Goal: Task Accomplishment & Management: Manage account settings

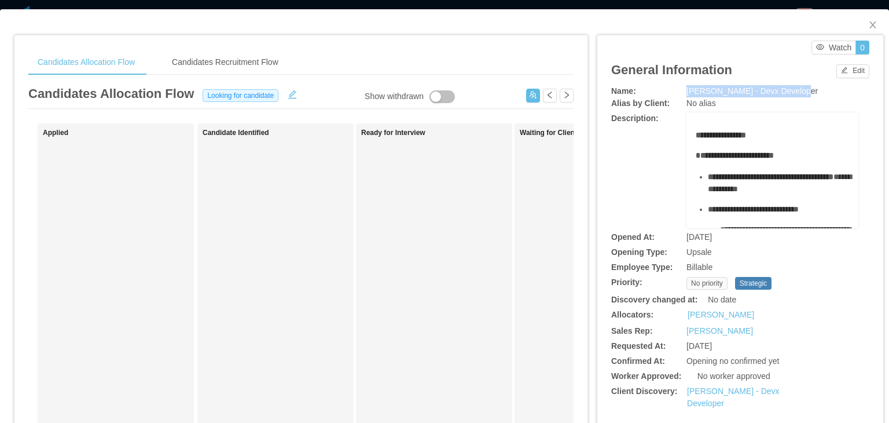
drag, startPoint x: 794, startPoint y: 90, endPoint x: 681, endPoint y: 91, distance: 113.5
click at [687, 91] on div "McGraw-Hill - Devx Developer" at bounding box center [773, 91] width 172 height 12
copy span "McGraw-Hill - Devx Developer"
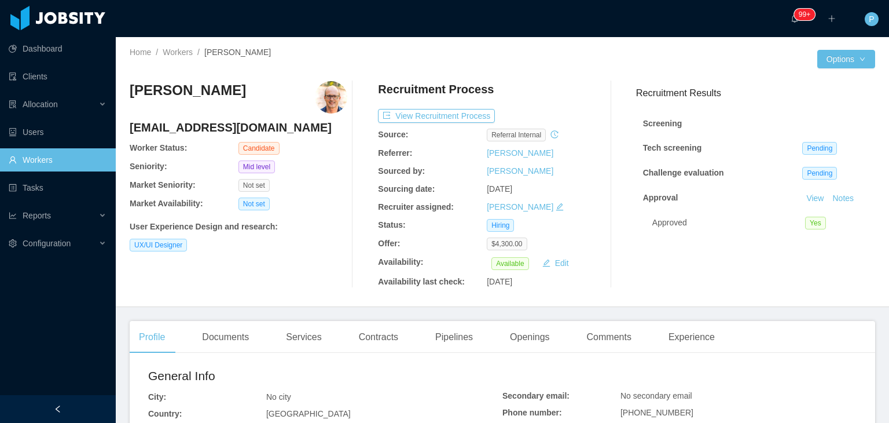
click at [549, 44] on div "Home / Workers / Lucas Vergara / Options Lucas Vergara lucasbeskow@gmail.com Wo…" at bounding box center [503, 172] width 774 height 270
click at [550, 69] on div "Home / Workers / Lucas Vergara / Options Lucas Vergara lucasbeskow@gmail.com Wo…" at bounding box center [503, 172] width 774 height 270
click at [428, 111] on button "View Recruitment Process" at bounding box center [436, 116] width 117 height 14
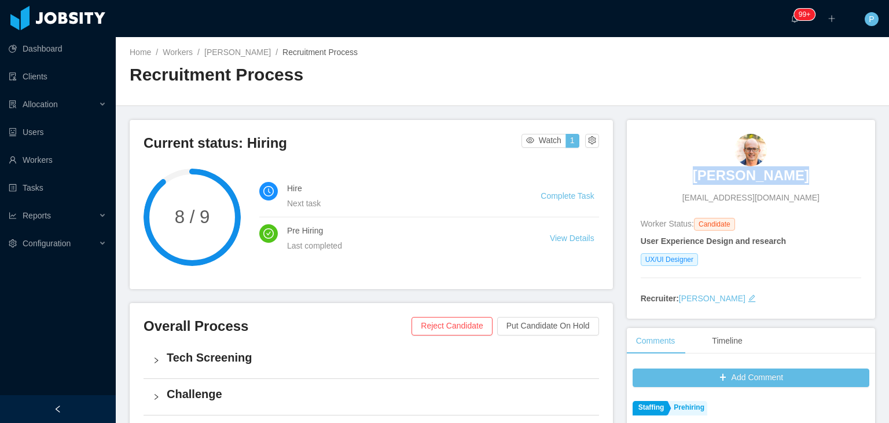
drag, startPoint x: 795, startPoint y: 175, endPoint x: 701, endPoint y: 181, distance: 93.9
click at [701, 181] on div "Lucas Vergara lucasbeskow@gmail.com" at bounding box center [751, 169] width 221 height 70
copy h3 "Lucas Vergara"
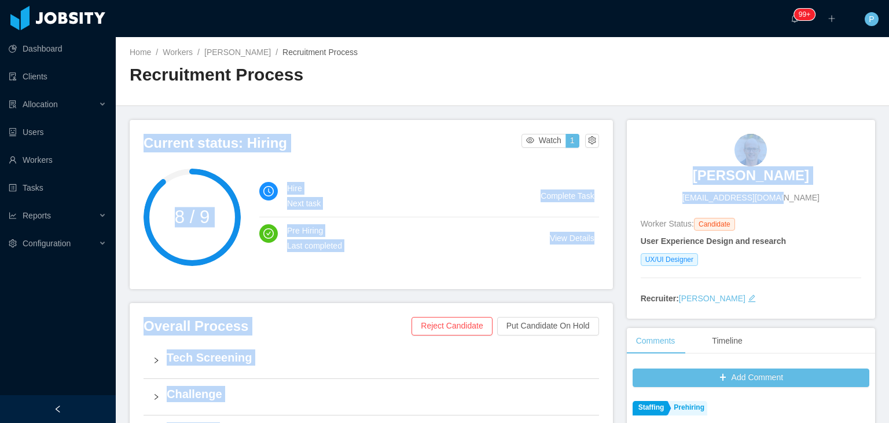
drag, startPoint x: 879, startPoint y: 99, endPoint x: 889, endPoint y: 179, distance: 80.5
click at [889, 179] on section "··· 99+ ··· ··· P ··· Home / Workers / Lucas Vergara / Recruitment Process / Re…" at bounding box center [503, 211] width 774 height 423
click at [862, 120] on div "Lucas Vergara lucasbeskow@gmail.com Worker Status: Candidate User Experience De…" at bounding box center [751, 219] width 248 height 199
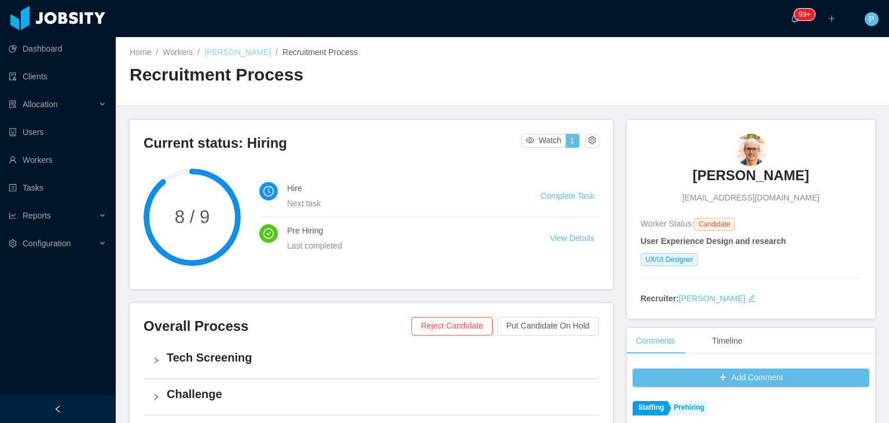
click at [210, 52] on link "Lucas Vergara" at bounding box center [237, 51] width 67 height 9
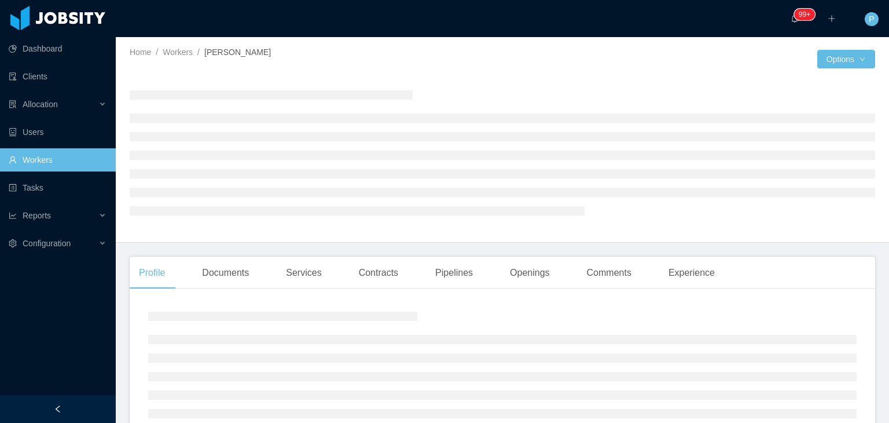
click at [389, 57] on div "Home / Workers / Lucas Vergara /" at bounding box center [316, 52] width 373 height 12
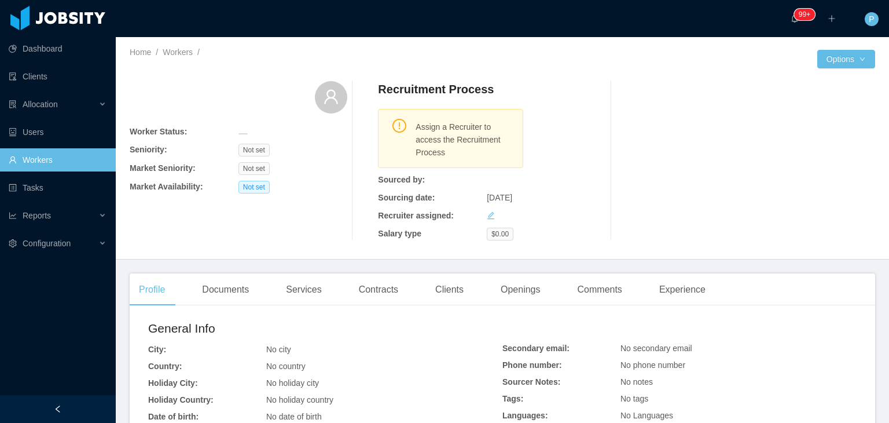
click at [521, 54] on div at bounding box center [660, 59] width 315 height 19
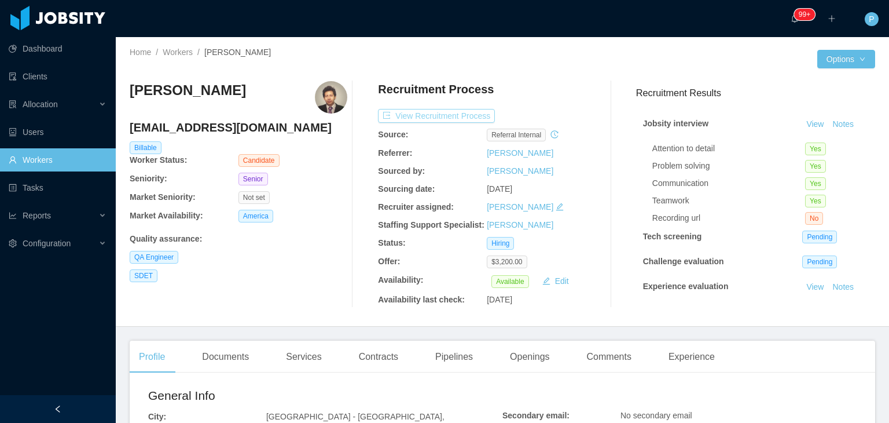
click at [450, 116] on button "View Recruitment Process" at bounding box center [436, 116] width 117 height 14
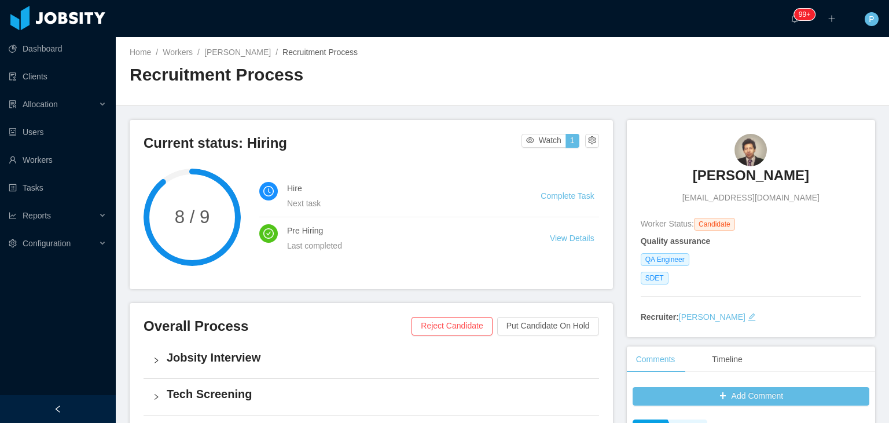
click at [628, 47] on div "Home / Workers / Mauricio Aviles Gutierrez / Recruitment Process / Recruitment …" at bounding box center [503, 71] width 774 height 69
drag, startPoint x: 827, startPoint y: 174, endPoint x: 665, endPoint y: 189, distance: 162.8
click at [665, 189] on div "Mauricio Aviles Gutierrez mauri.tibo10@gmail.com" at bounding box center [751, 169] width 221 height 70
copy h3 "Mauricio Aviles Gutierrez"
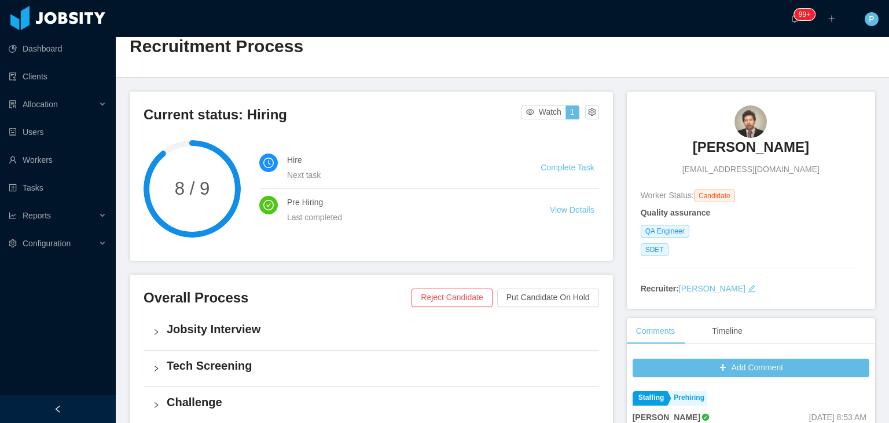
scroll to position [28, 0]
click at [565, 62] on div "Home / Workers / Mauricio Aviles Gutierrez / Recruitment Process / Recruitment …" at bounding box center [503, 43] width 774 height 69
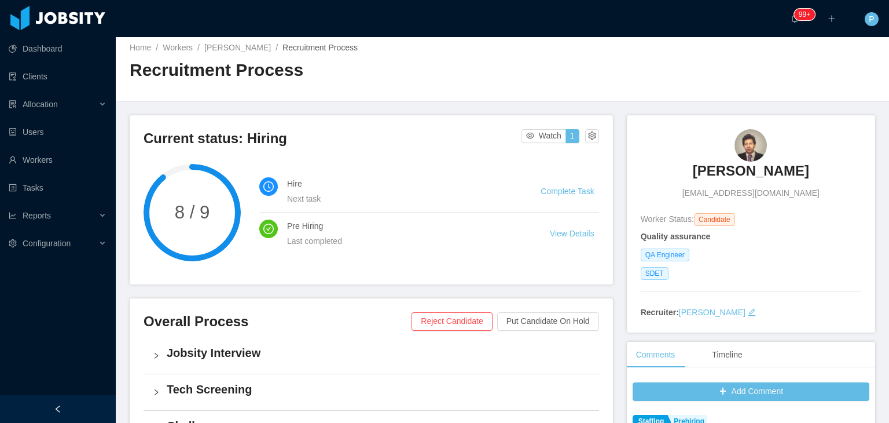
scroll to position [0, 0]
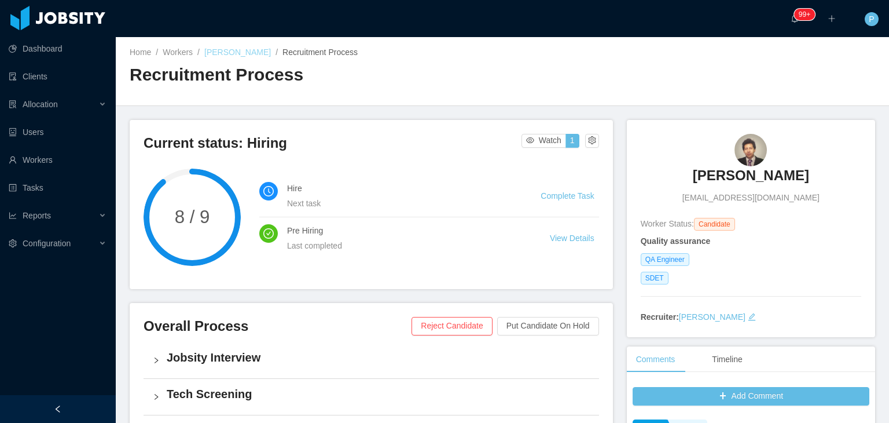
click at [271, 52] on link "Mauricio Aviles Gutierrez" at bounding box center [237, 51] width 67 height 9
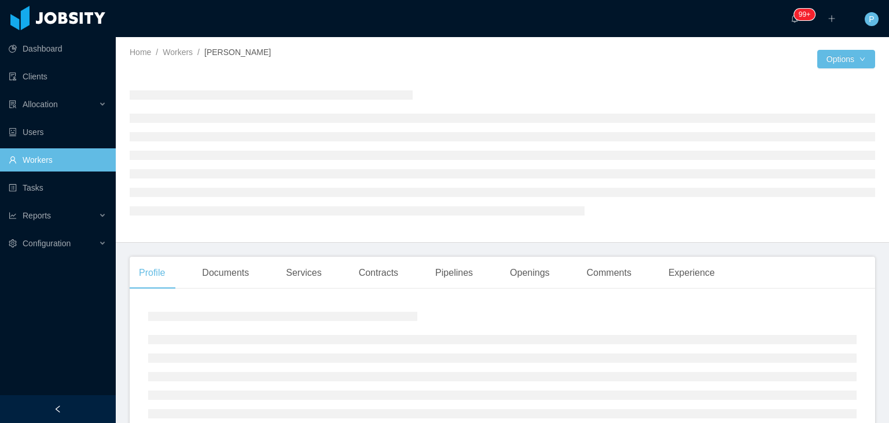
click at [486, 56] on div "Home / Workers / Mauricio Aviles Gutierrez /" at bounding box center [316, 52] width 373 height 12
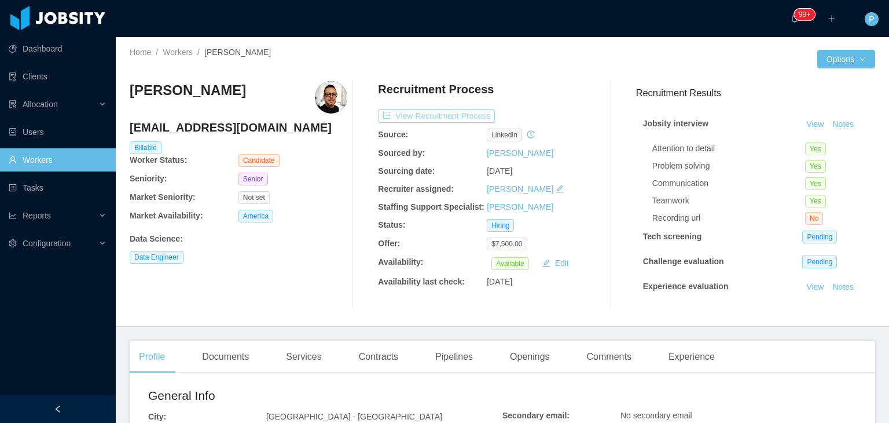
click at [470, 109] on button "View Recruitment Process" at bounding box center [436, 116] width 117 height 14
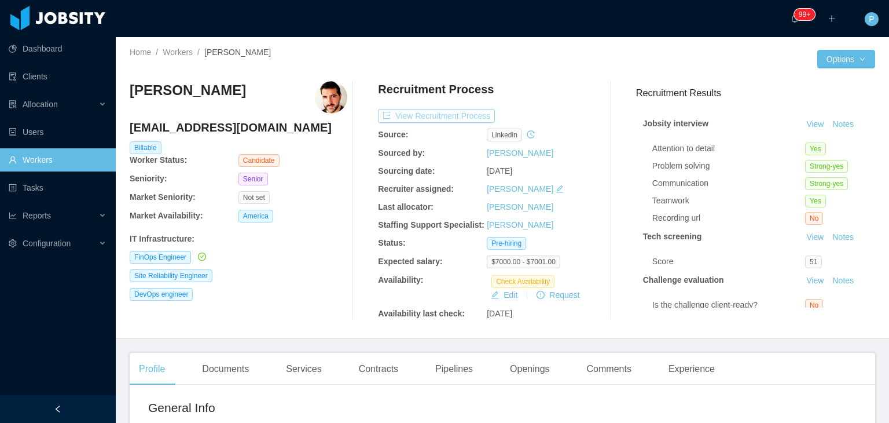
click at [466, 112] on button "View Recruitment Process" at bounding box center [436, 116] width 117 height 14
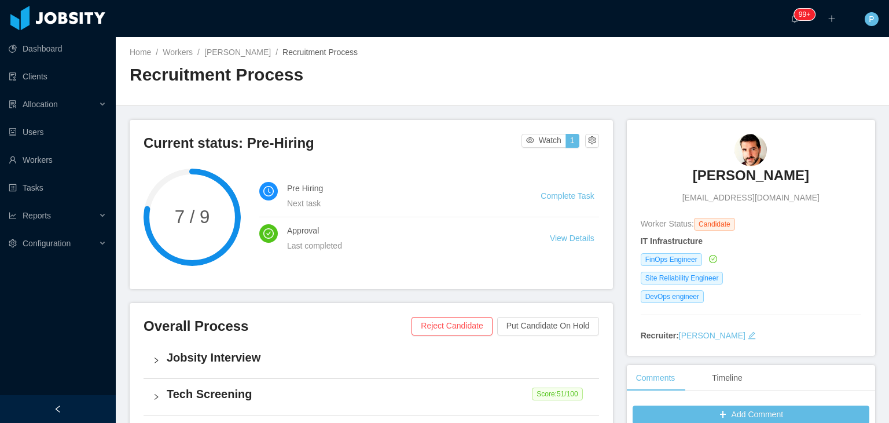
click at [669, 14] on div "··· 99+ ··· ··· P ···" at bounding box center [445, 18] width 892 height 37
drag, startPoint x: 791, startPoint y: 174, endPoint x: 697, endPoint y: 182, distance: 94.1
click at [697, 182] on div "[PERSON_NAME] [PERSON_NAME][EMAIL_ADDRESS][DOMAIN_NAME]" at bounding box center [751, 169] width 221 height 70
copy h3 "[PERSON_NAME]"
click at [552, 68] on div "Home / Workers / [PERSON_NAME] / Recruitment Process / Recruitment Process" at bounding box center [503, 71] width 774 height 69
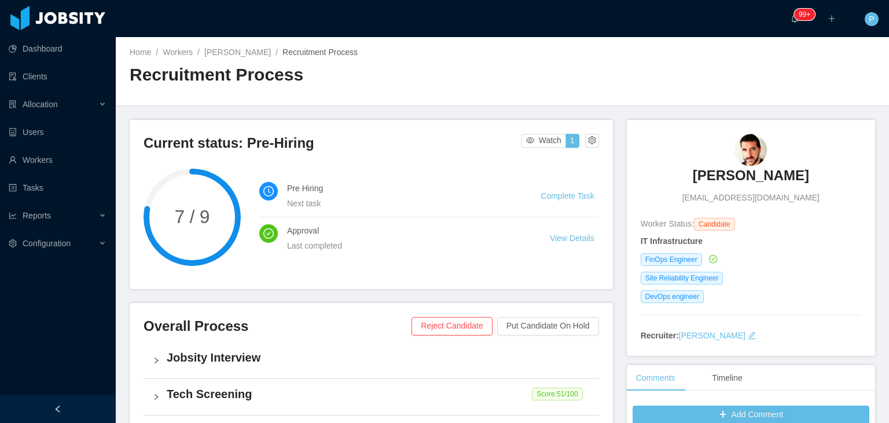
click at [552, 77] on div "Home / Workers / Edson Santos / Recruitment Process / Recruitment Process" at bounding box center [503, 71] width 774 height 69
click at [239, 50] on link "Edson Santos" at bounding box center [237, 51] width 67 height 9
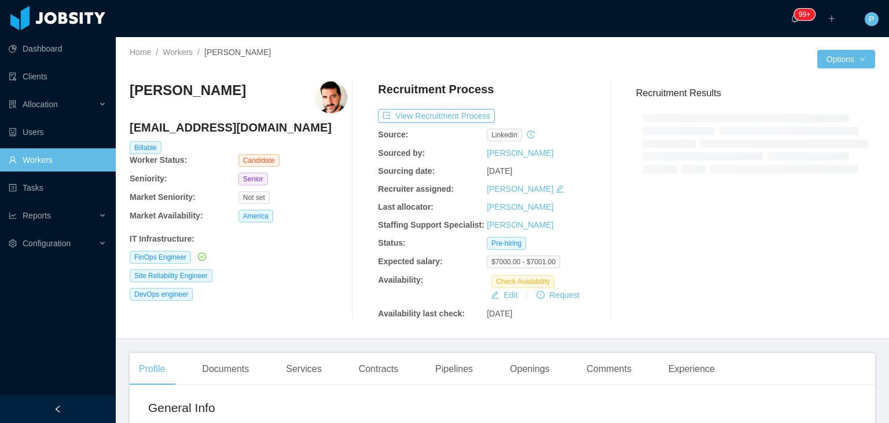
click at [554, 67] on div at bounding box center [660, 59] width 315 height 19
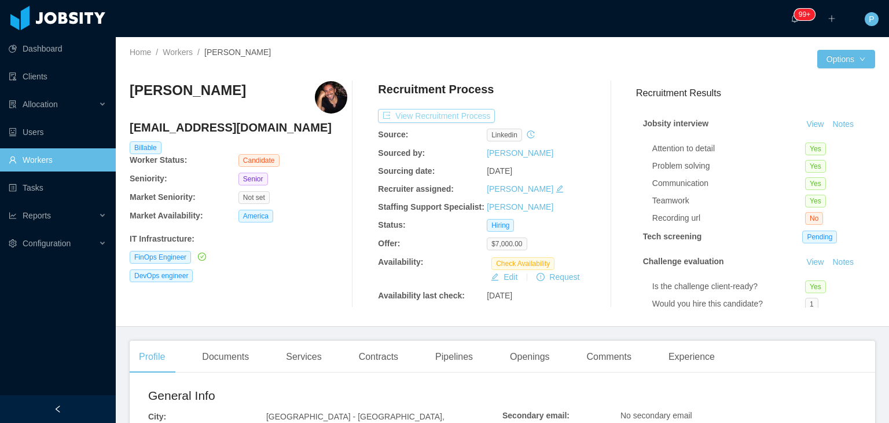
click at [454, 115] on button "View Recruitment Process" at bounding box center [436, 116] width 117 height 14
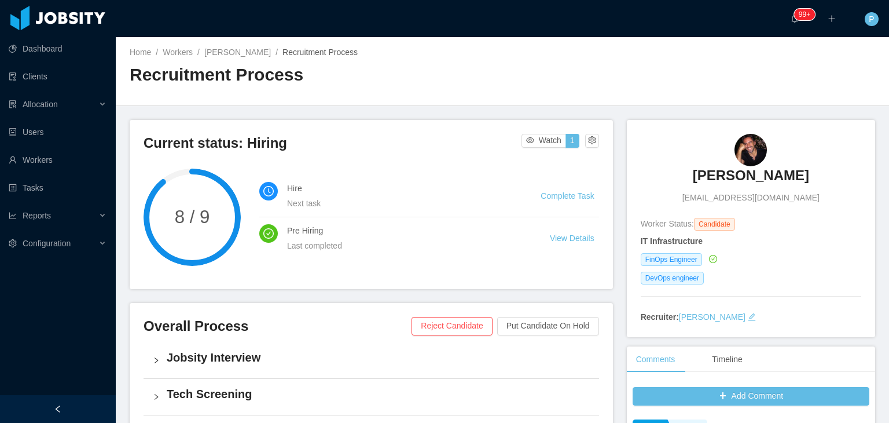
click at [557, 79] on div "Home / Workers / Adrian Malaguti / Recruitment Process / Recruitment Process" at bounding box center [503, 71] width 774 height 69
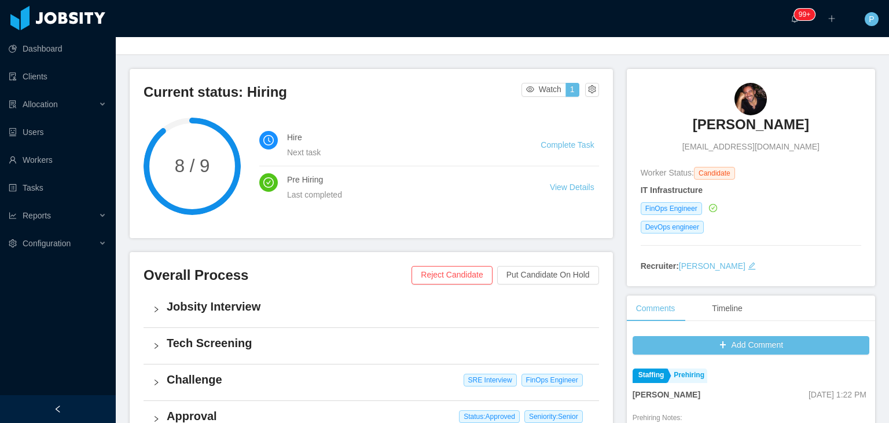
scroll to position [23, 0]
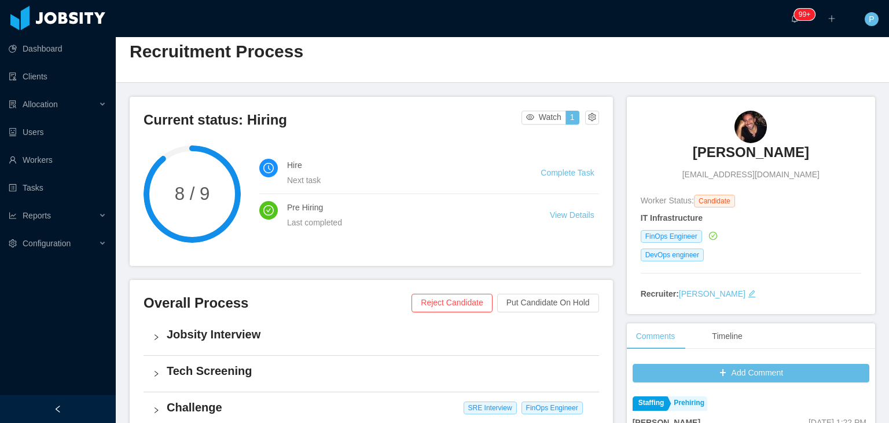
drag, startPoint x: 797, startPoint y: 151, endPoint x: 691, endPoint y: 152, distance: 105.4
click at [691, 152] on div "Adrian Malaguti adrianma78@hotmail.com" at bounding box center [751, 146] width 221 height 70
copy h3 "Adrian Malaguti"
click at [419, 76] on div "Home / Workers / Adrian Malaguti / Recruitment Process / Recruitment Process" at bounding box center [503, 48] width 774 height 69
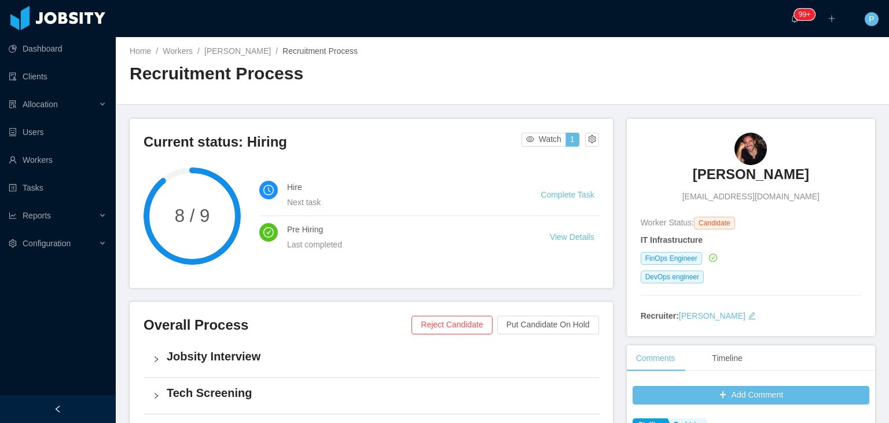
scroll to position [0, 0]
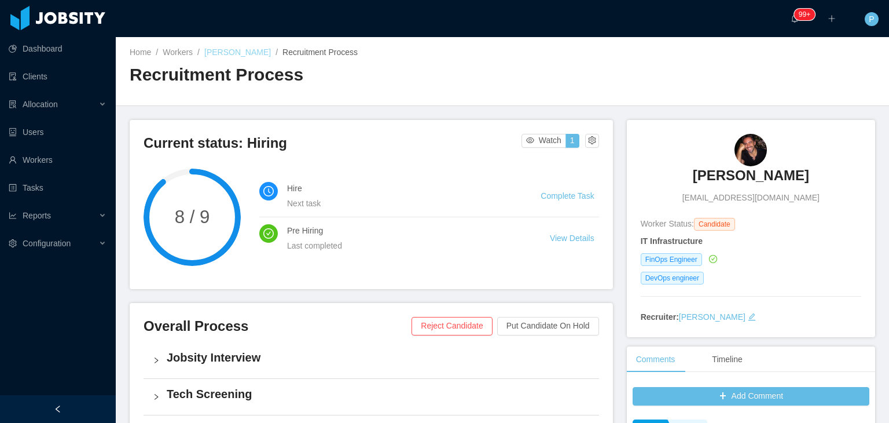
click at [232, 53] on link "Adrian Malaguti" at bounding box center [237, 51] width 67 height 9
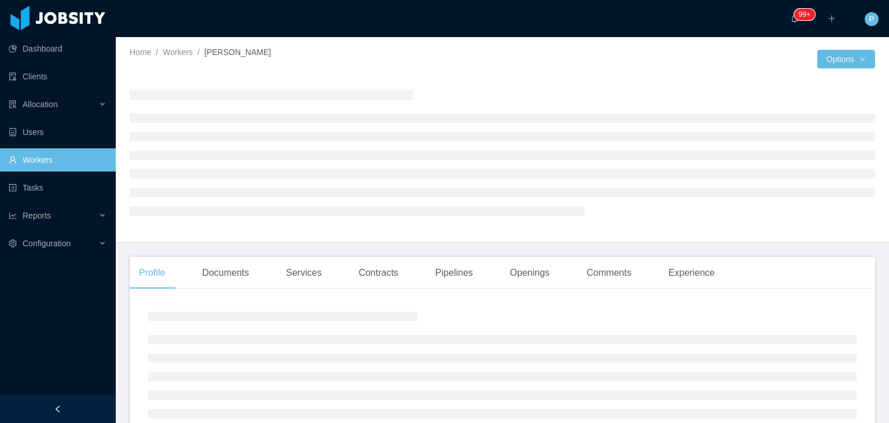
click at [402, 65] on div at bounding box center [316, 67] width 373 height 9
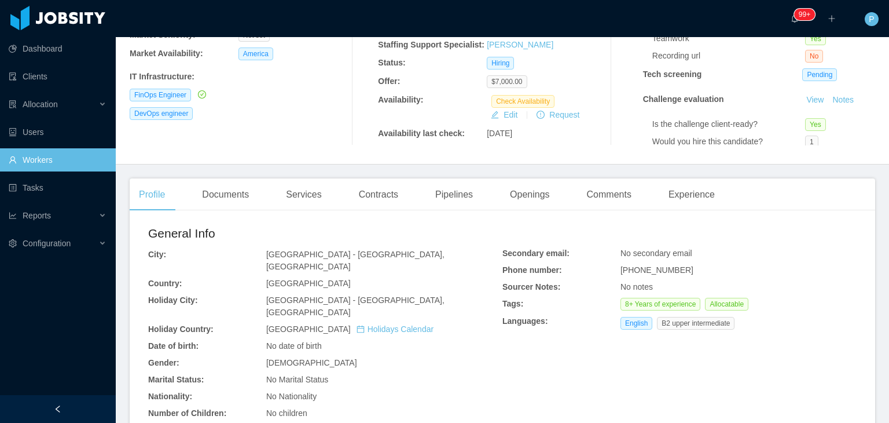
scroll to position [185, 0]
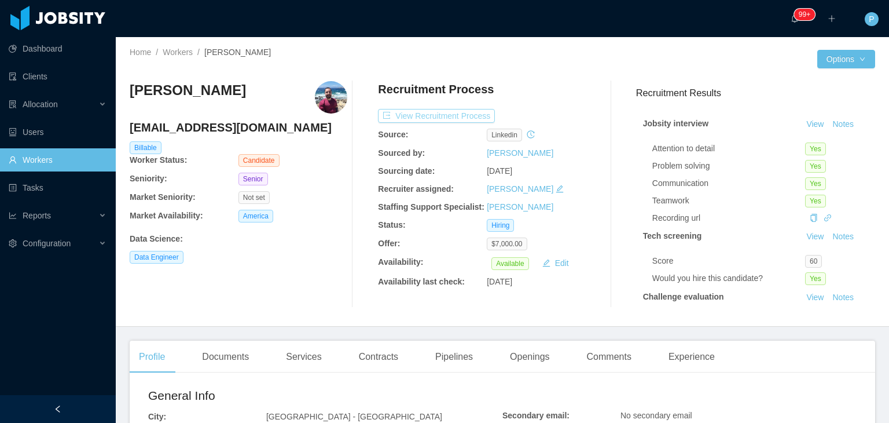
click at [459, 115] on button "View Recruitment Process" at bounding box center [436, 116] width 117 height 14
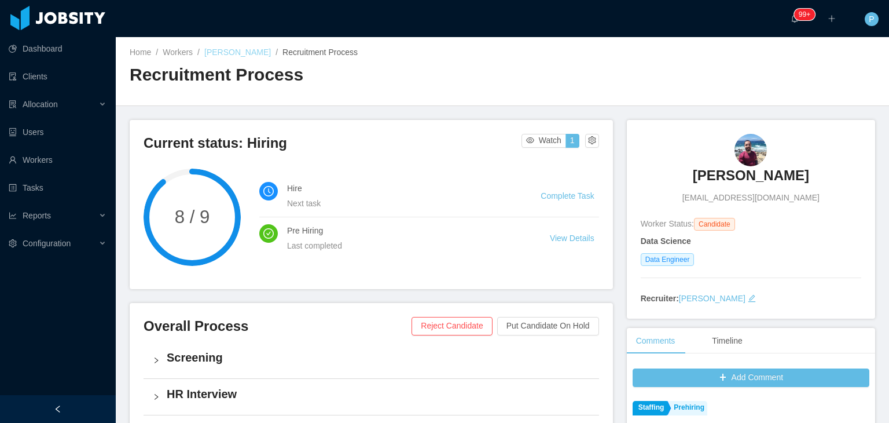
click at [249, 47] on link "Gustavo Almeida" at bounding box center [237, 51] width 67 height 9
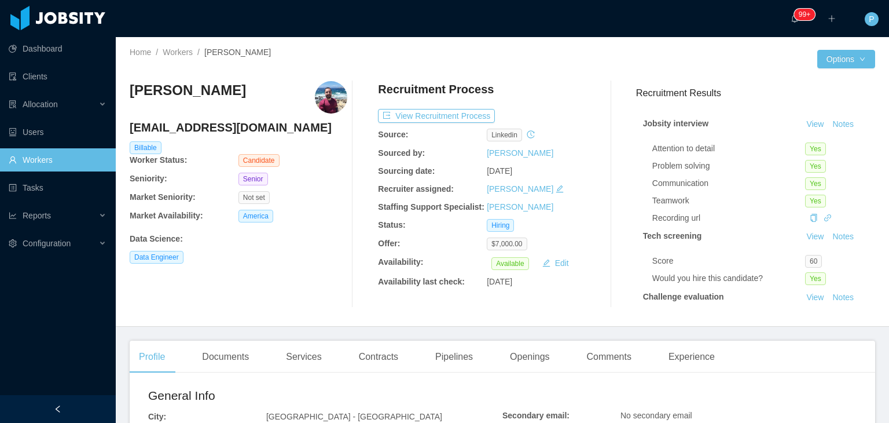
click at [600, 45] on div "Home / Workers / Gustavo Almeida / Options Gustavo Almeida gusalmeida93@gmail.c…" at bounding box center [503, 182] width 774 height 290
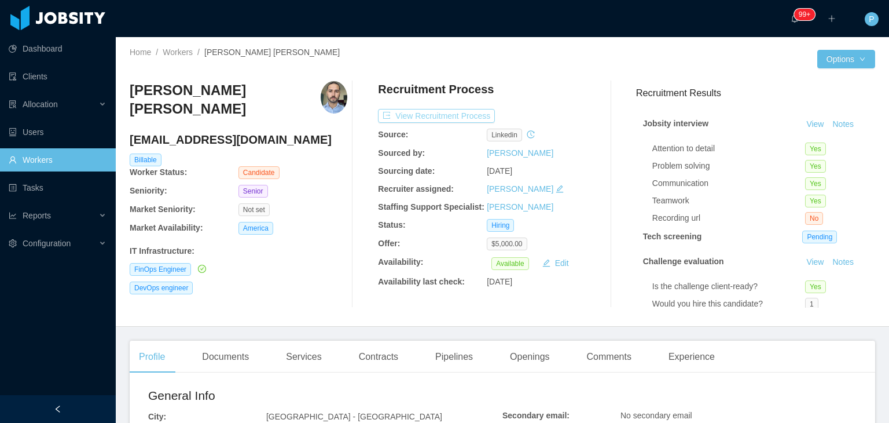
click at [471, 114] on button "View Recruitment Process" at bounding box center [436, 116] width 117 height 14
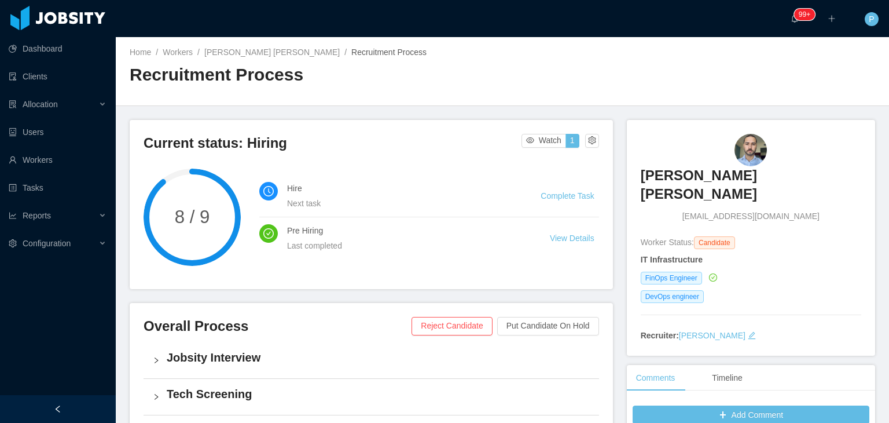
click at [609, 50] on div "Home / Workers / [PERSON_NAME] [PERSON_NAME] / Recruitment Process / Recruitmen…" at bounding box center [503, 71] width 774 height 69
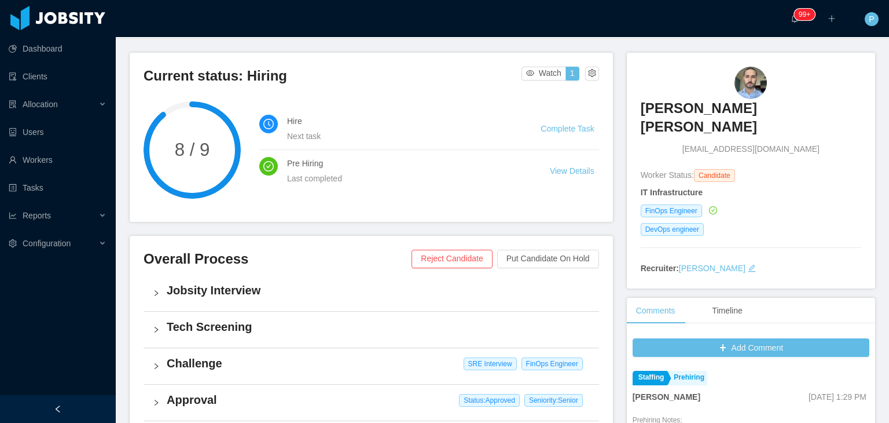
scroll to position [46, 0]
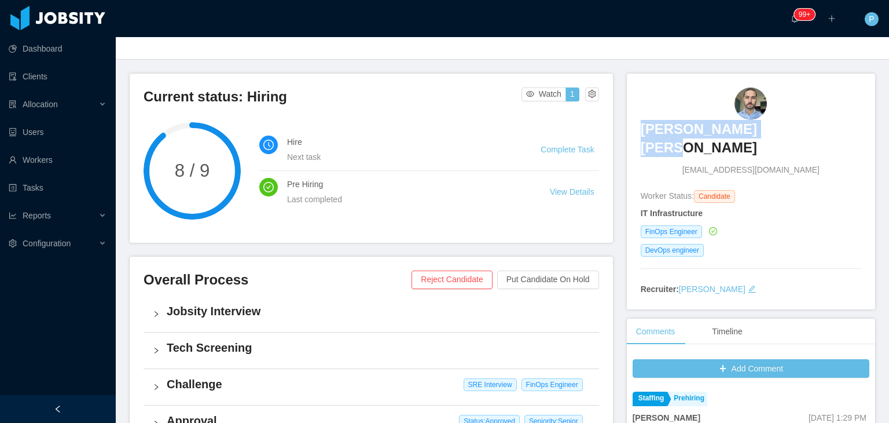
drag, startPoint x: 807, startPoint y: 130, endPoint x: 687, endPoint y: 133, distance: 119.9
click at [687, 133] on div "[PERSON_NAME] [PERSON_NAME] [EMAIL_ADDRESS][DOMAIN_NAME]" at bounding box center [751, 131] width 221 height 89
copy h3 "[PERSON_NAME] [PERSON_NAME]"
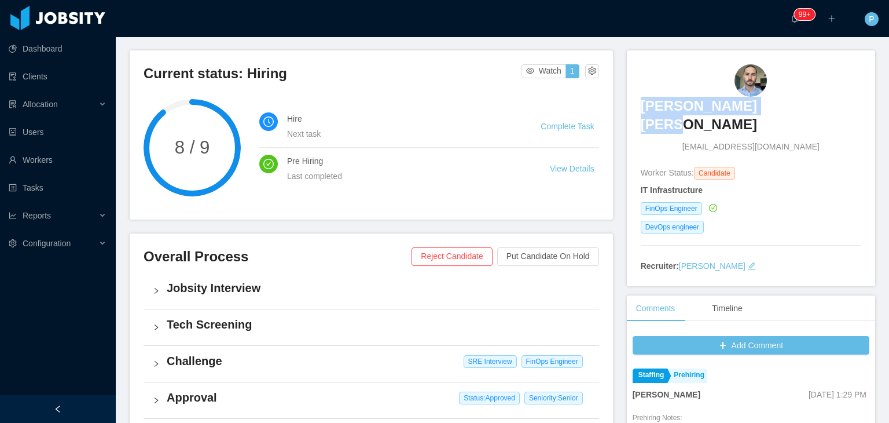
scroll to position [0, 0]
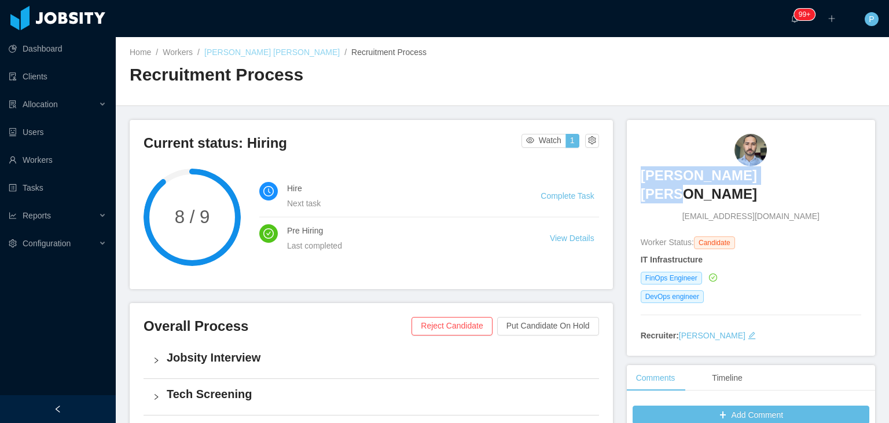
click at [256, 49] on link "Joao Vitor Oliveira" at bounding box center [271, 51] width 135 height 9
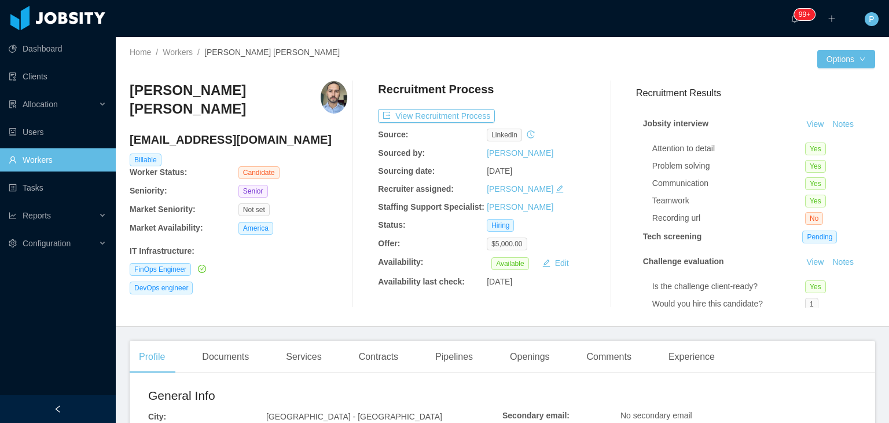
click at [583, 70] on div "Home / Workers / Joao Vitor Oliveira / Options Joao Vitor Oliveira jvitoroliv@g…" at bounding box center [503, 182] width 774 height 290
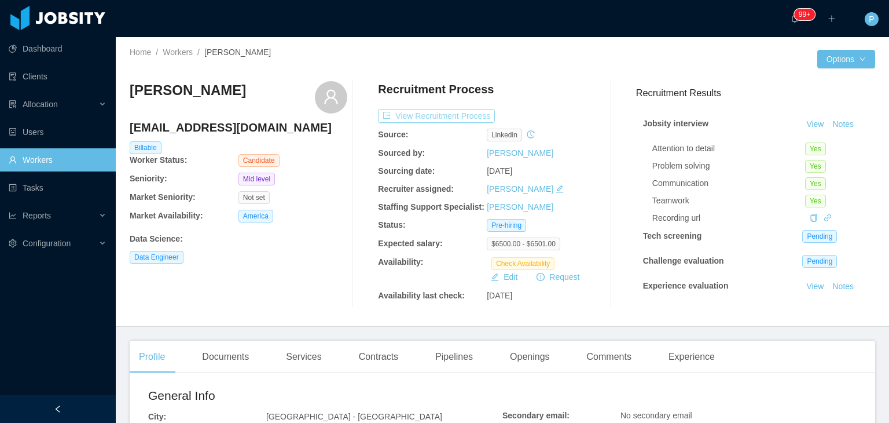
click at [470, 114] on button "View Recruitment Process" at bounding box center [436, 116] width 117 height 14
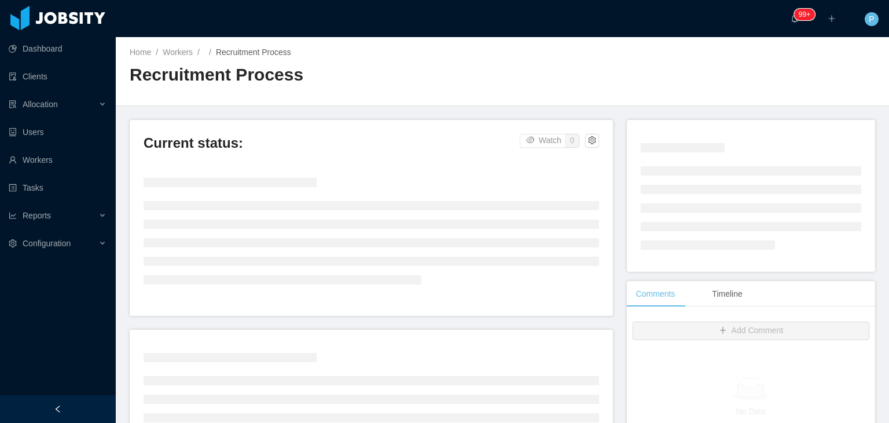
click at [544, 56] on div "Home / Workers / / Recruitment Process / Recruitment Process" at bounding box center [503, 71] width 774 height 69
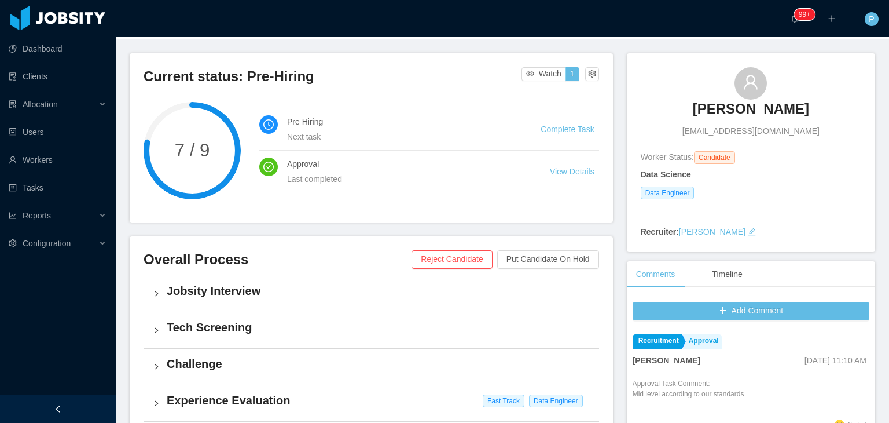
scroll to position [70, 0]
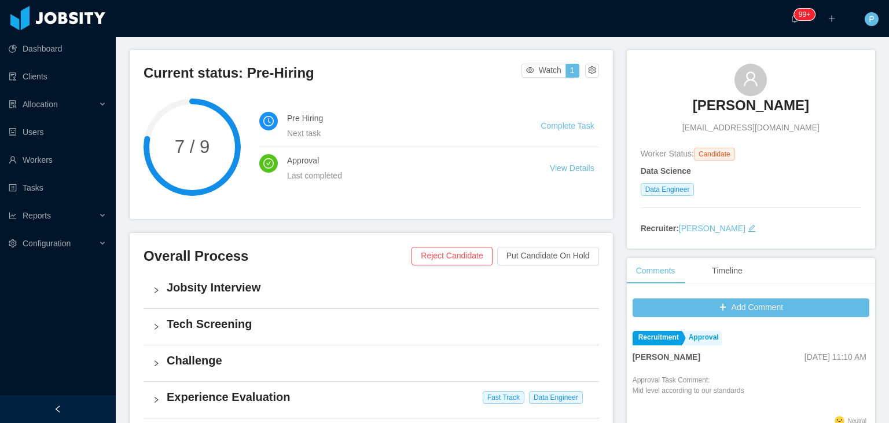
drag, startPoint x: 818, startPoint y: 109, endPoint x: 664, endPoint y: 109, distance: 153.4
click at [664, 109] on div "Lynneker Sales Santos lynneker.mjj@gmail.com" at bounding box center [751, 99] width 221 height 70
copy h3 "Lynneker Sales Santos"
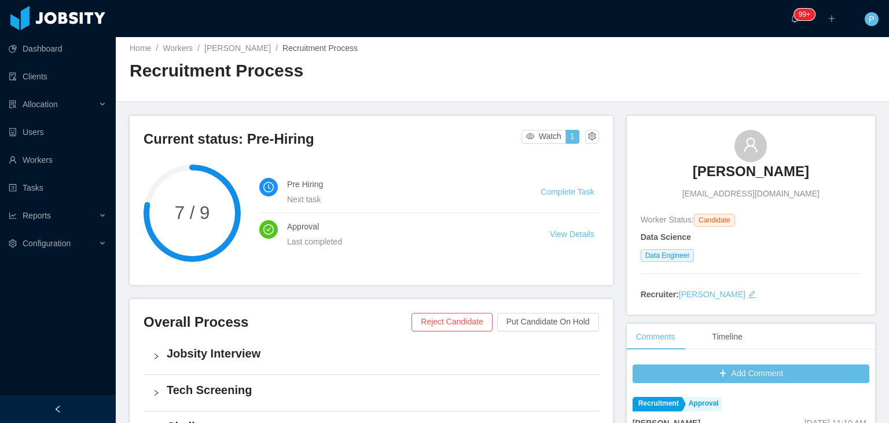
scroll to position [0, 0]
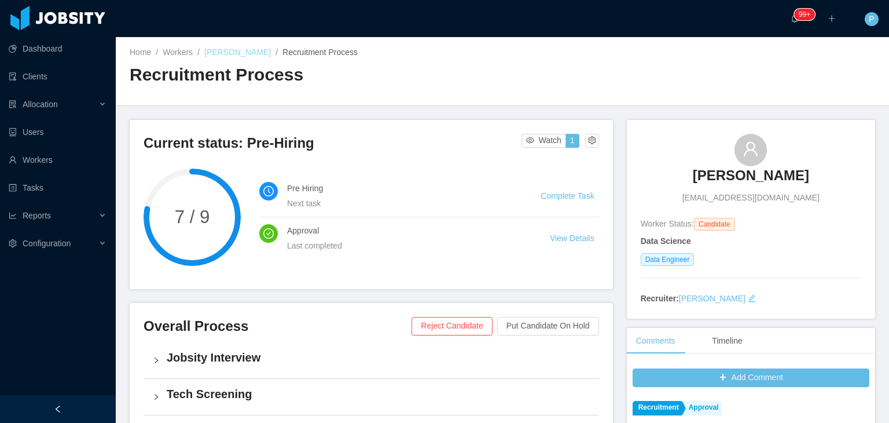
click at [244, 50] on link "Lynneker Sales Santos" at bounding box center [237, 51] width 67 height 9
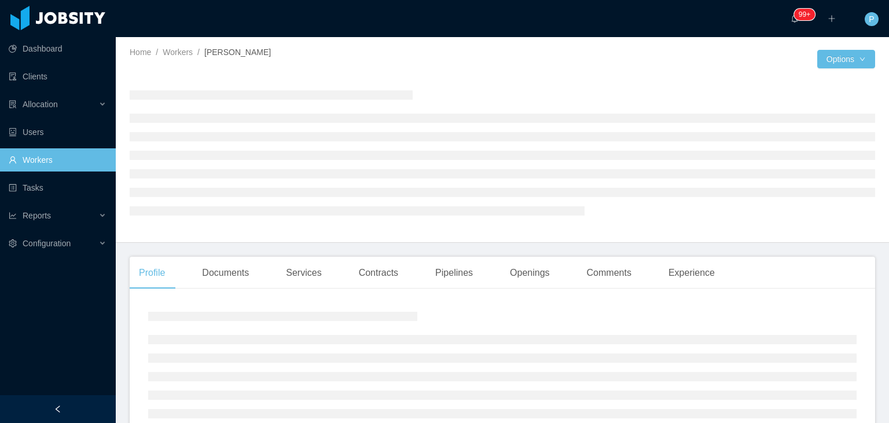
click at [431, 50] on div "Home / Workers / Lynneker Sales Santos /" at bounding box center [316, 52] width 373 height 12
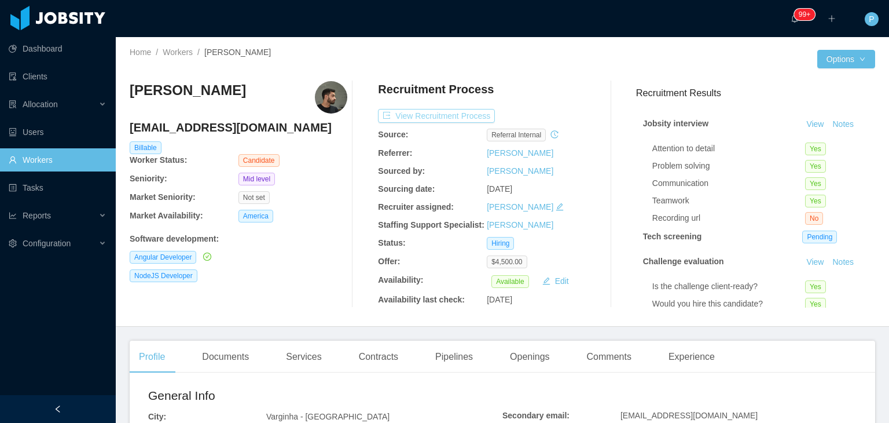
click at [450, 114] on button "View Recruitment Process" at bounding box center [436, 116] width 117 height 14
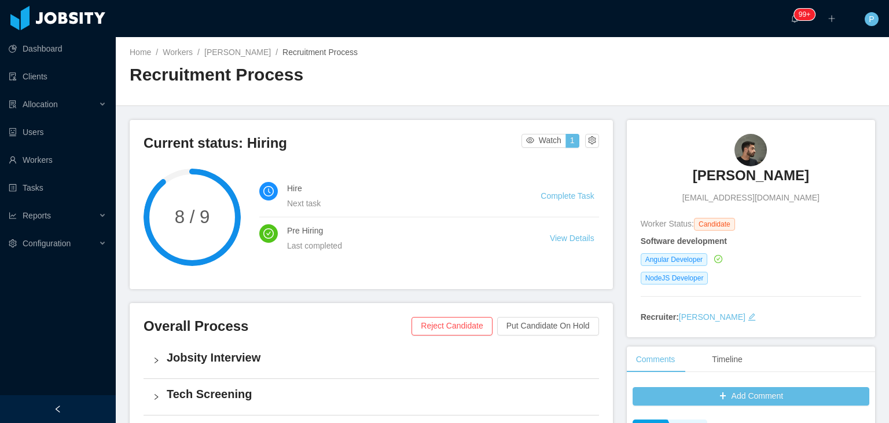
click at [674, 39] on div "Home / Workers / Filippo Ippolito / Recruitment Process / Recruitment Process" at bounding box center [503, 71] width 774 height 69
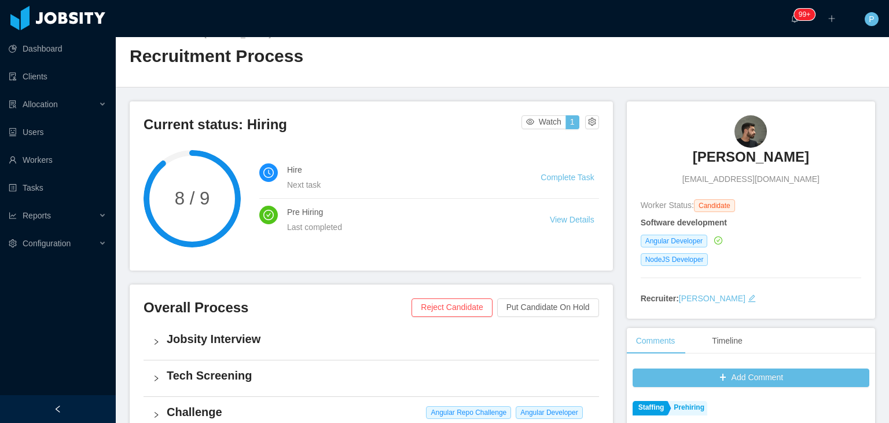
scroll to position [7, 0]
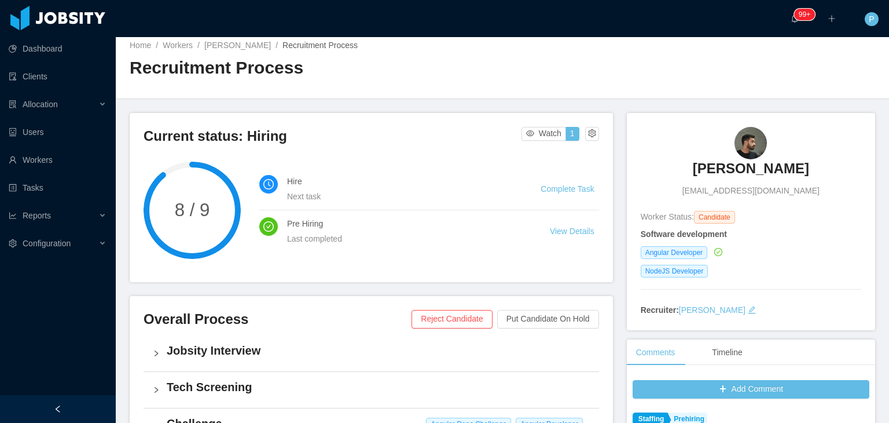
drag, startPoint x: 799, startPoint y: 164, endPoint x: 692, endPoint y: 163, distance: 106.5
click at [692, 163] on div "Filippo Ippolito filippoipp@gmail.com" at bounding box center [751, 162] width 221 height 70
copy h3 "Filippo Ippolito"
click at [245, 46] on link "Filippo Ippolito" at bounding box center [237, 45] width 67 height 9
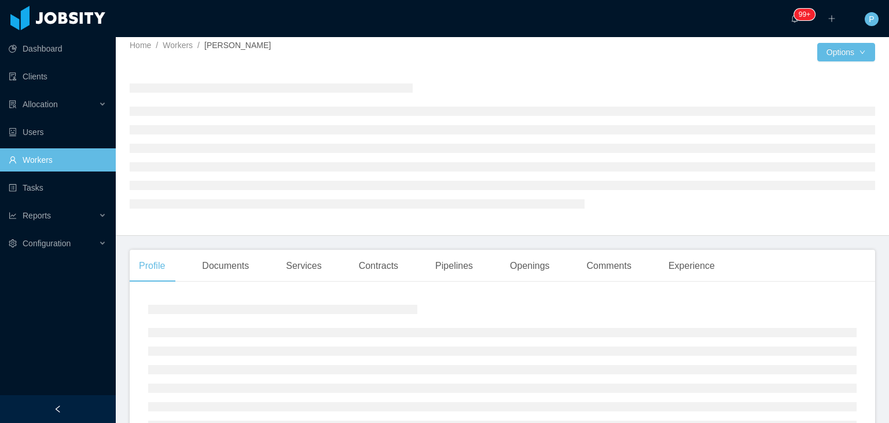
click at [405, 70] on div at bounding box center [503, 145] width 746 height 161
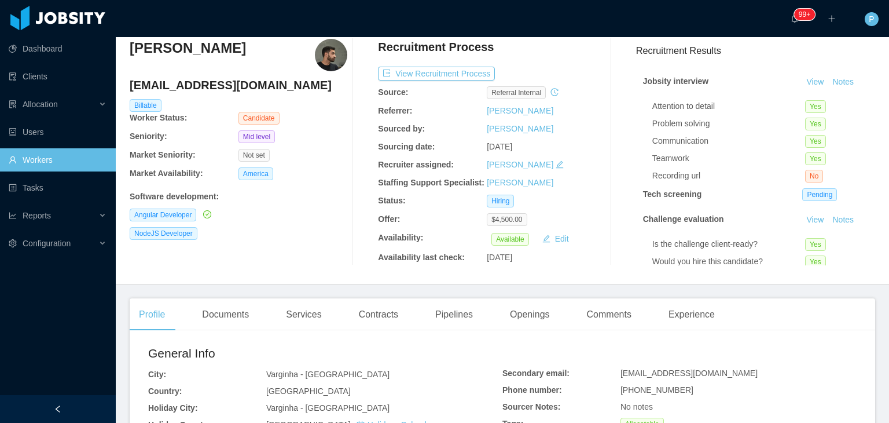
scroll to position [53, 0]
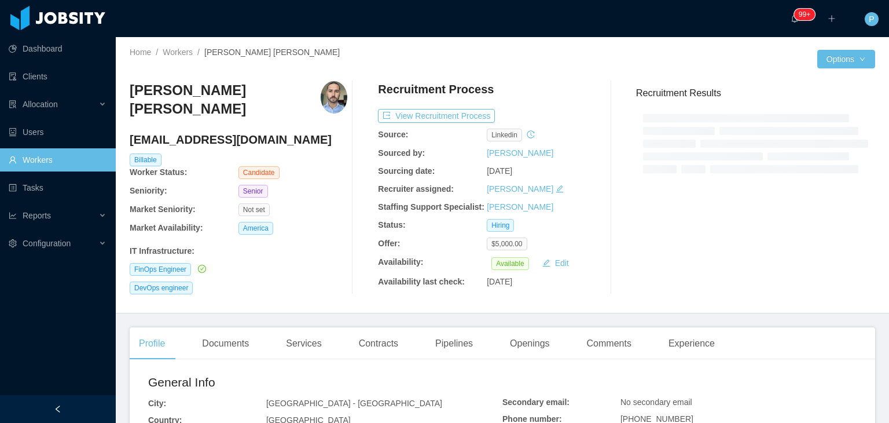
click at [540, 62] on div at bounding box center [660, 59] width 315 height 19
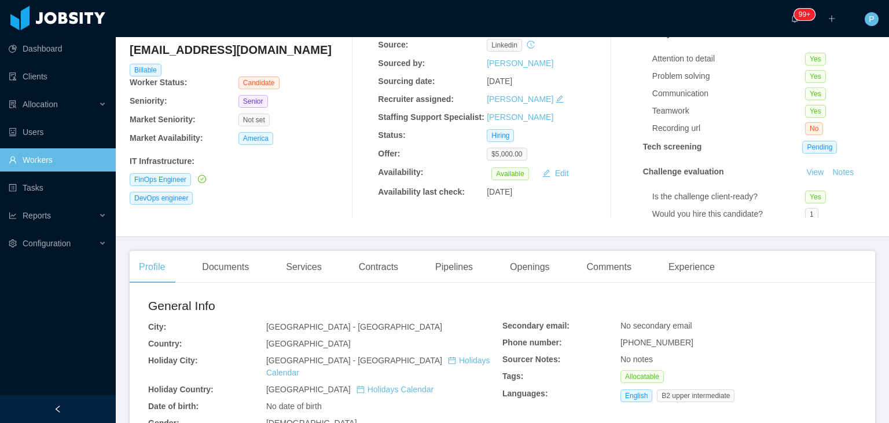
scroll to position [93, 0]
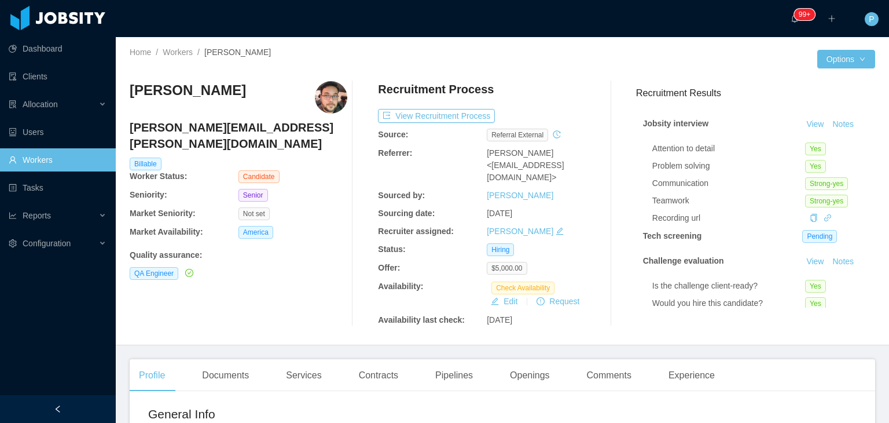
click at [572, 85] on div "Recruitment Process" at bounding box center [487, 92] width 218 height 22
click at [553, 136] on icon "icon: history" at bounding box center [557, 134] width 8 height 8
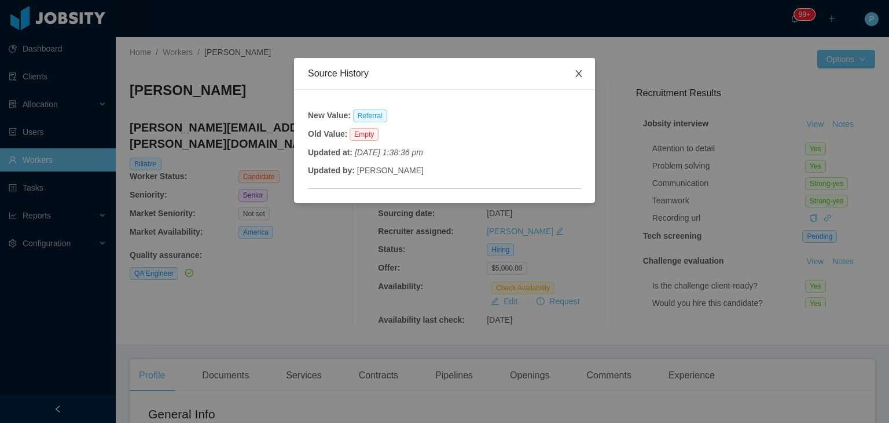
click at [579, 75] on icon "icon: close" at bounding box center [578, 73] width 9 height 9
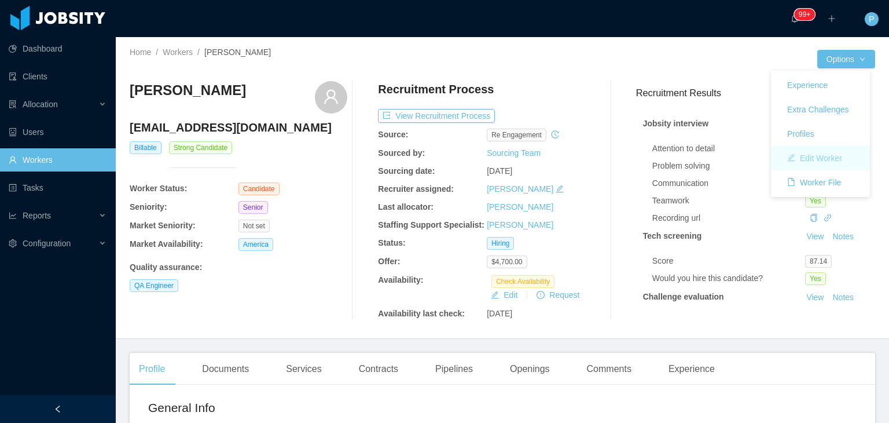
click at [827, 159] on button "Edit Worker" at bounding box center [815, 158] width 74 height 19
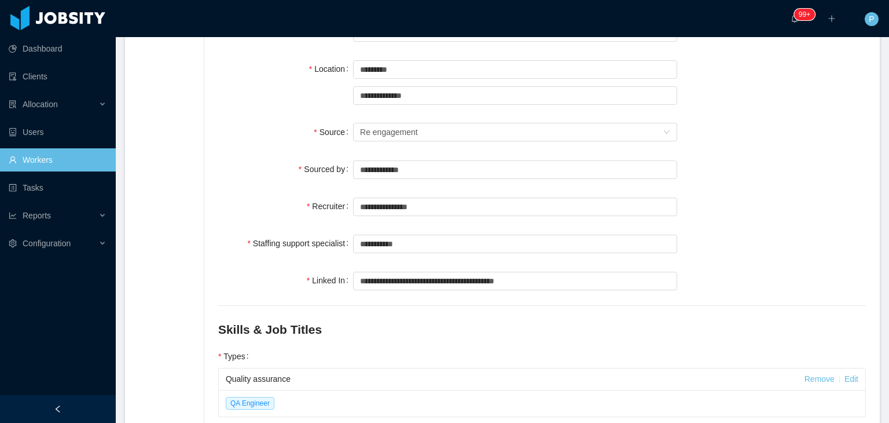
scroll to position [210, 0]
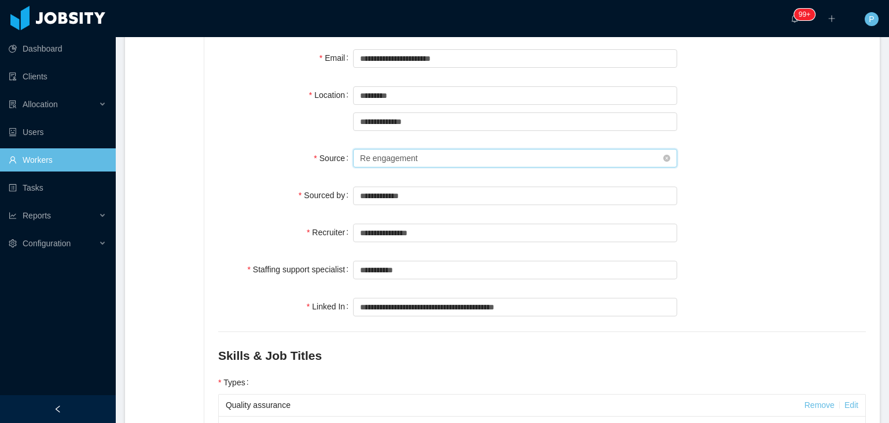
click at [449, 149] on div "Seniority Re engagement" at bounding box center [511, 157] width 303 height 17
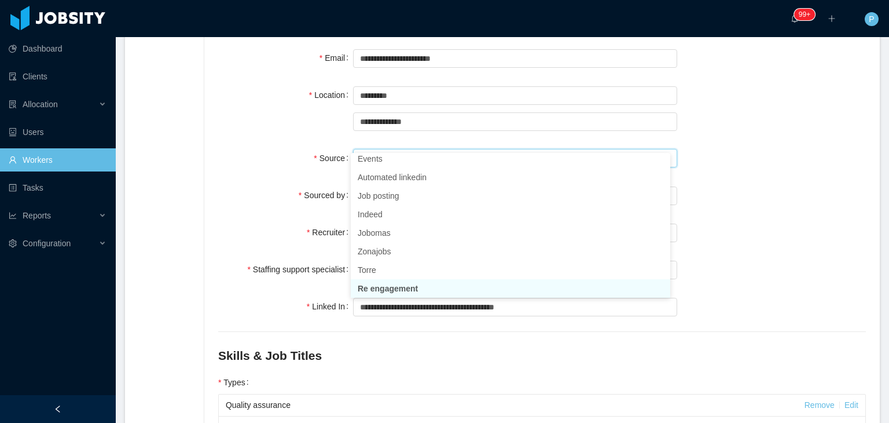
scroll to position [2, 0]
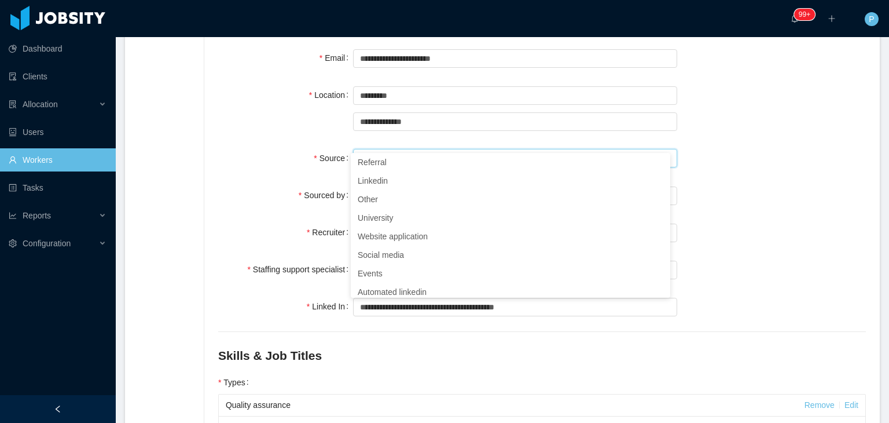
type input "**"
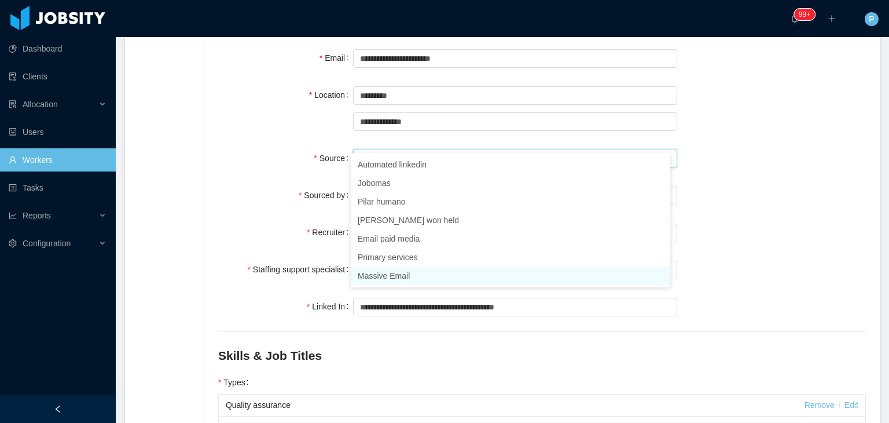
click at [380, 279] on li "Massive Email" at bounding box center [511, 275] width 320 height 19
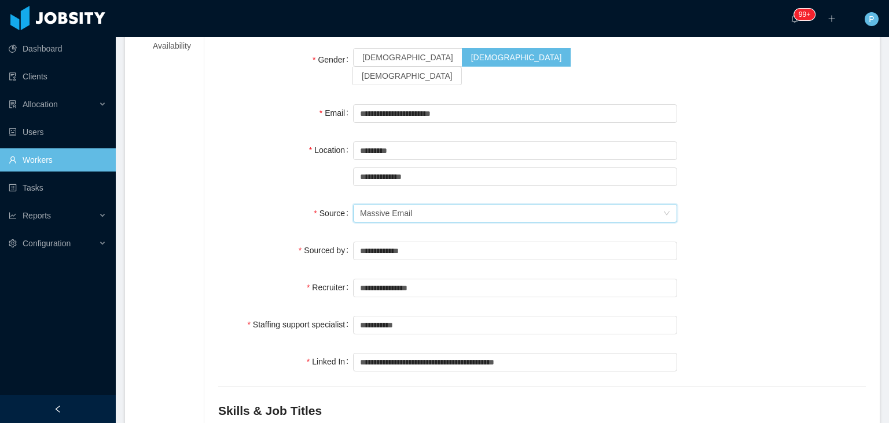
scroll to position [0, 0]
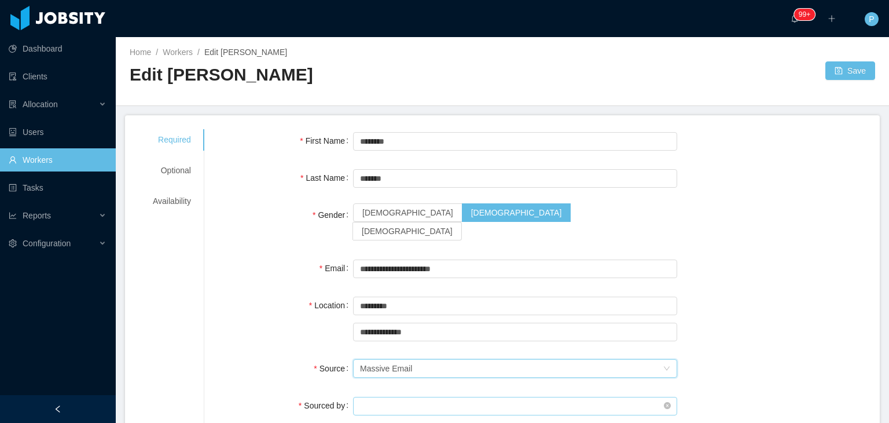
click at [515, 397] on input "text" at bounding box center [515, 406] width 324 height 19
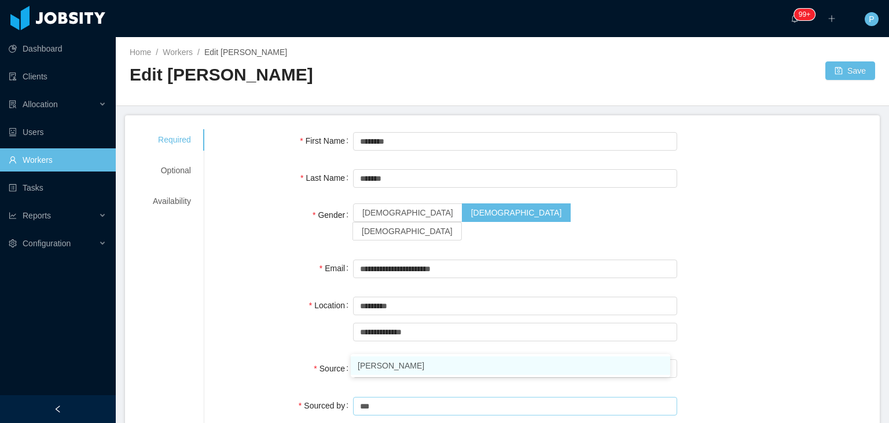
click at [463, 371] on li "Luisa Romero" at bounding box center [511, 365] width 320 height 19
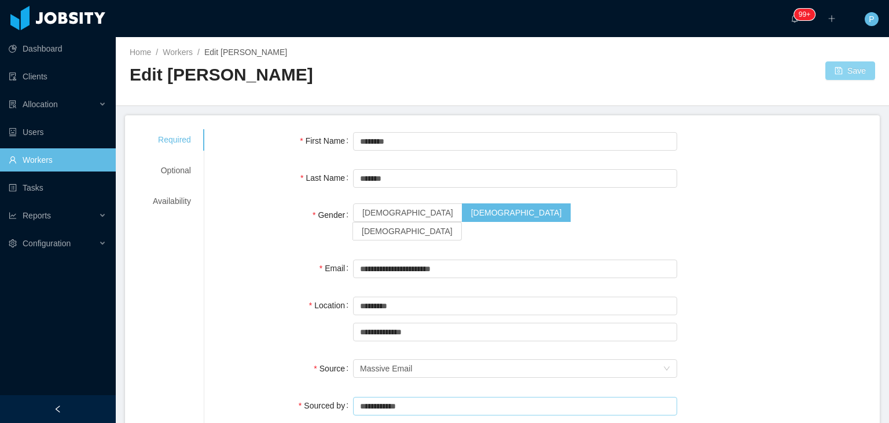
type input "**********"
click at [840, 68] on button "Save" at bounding box center [851, 70] width 50 height 19
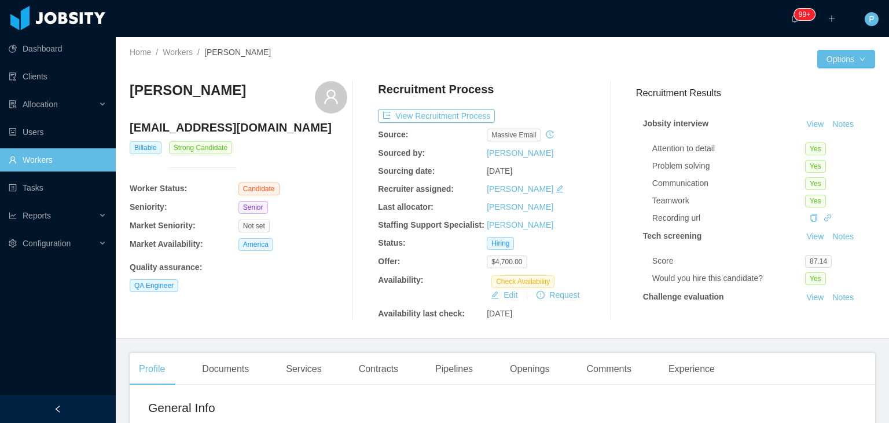
click at [540, 93] on div "Recruitment Process" at bounding box center [487, 92] width 218 height 22
click at [461, 118] on button "View Recruitment Process" at bounding box center [436, 116] width 117 height 14
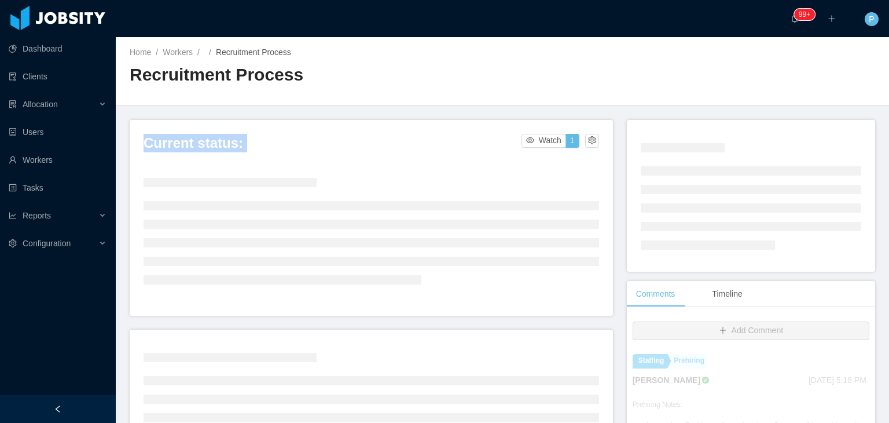
drag, startPoint x: 879, startPoint y: 75, endPoint x: 869, endPoint y: 159, distance: 84.6
click at [869, 159] on main "Home / Workers / / Recruitment Process / Recruitment Process Current status: Wa…" at bounding box center [503, 230] width 774 height 386
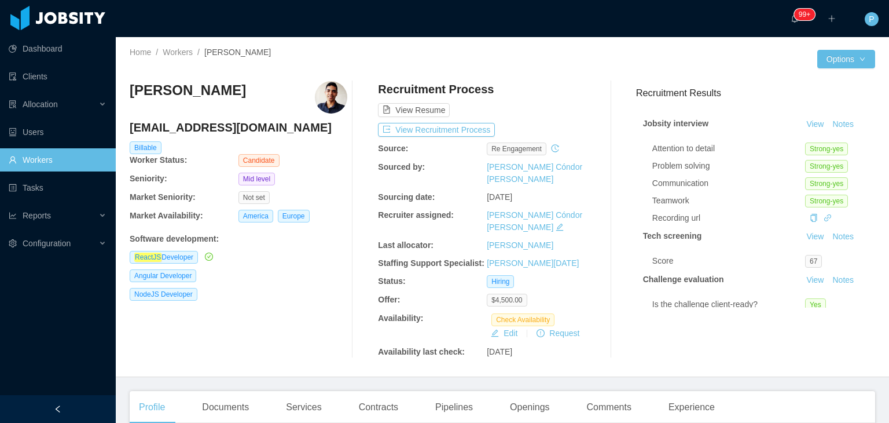
click at [554, 67] on div at bounding box center [660, 59] width 315 height 19
click at [472, 126] on button "View Recruitment Process" at bounding box center [436, 130] width 117 height 14
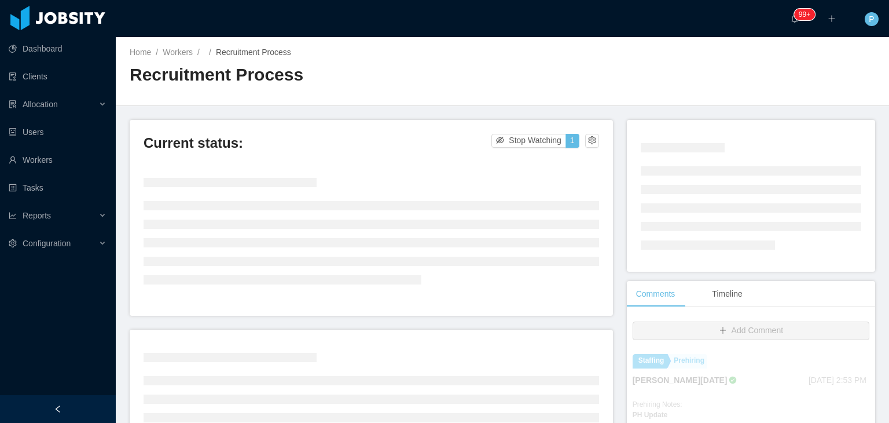
click at [544, 49] on div "Home / Workers / / Recruitment Process / Recruitment Process" at bounding box center [503, 71] width 774 height 69
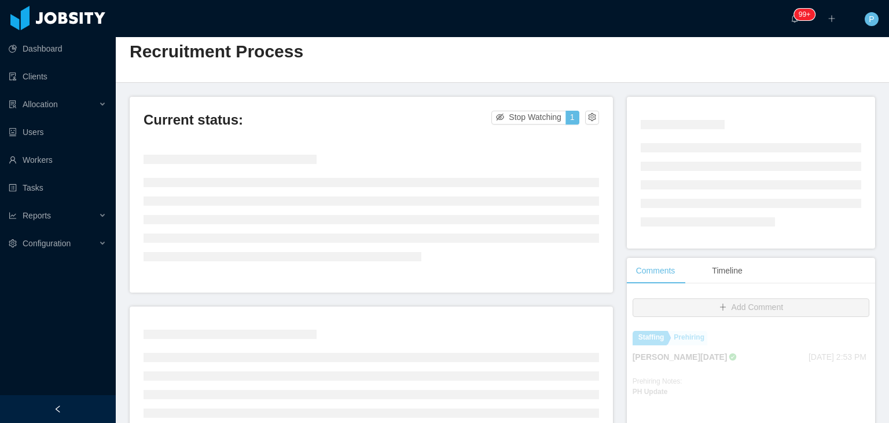
scroll to position [46, 0]
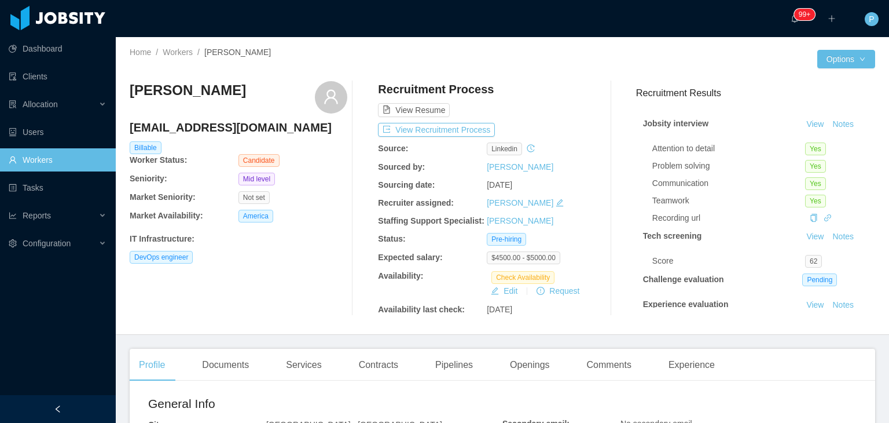
click at [514, 68] on div "Home / Workers / [PERSON_NAME] / Options Alejandro Piña [EMAIL_ADDRESS][DOMAIN_…" at bounding box center [503, 186] width 774 height 298
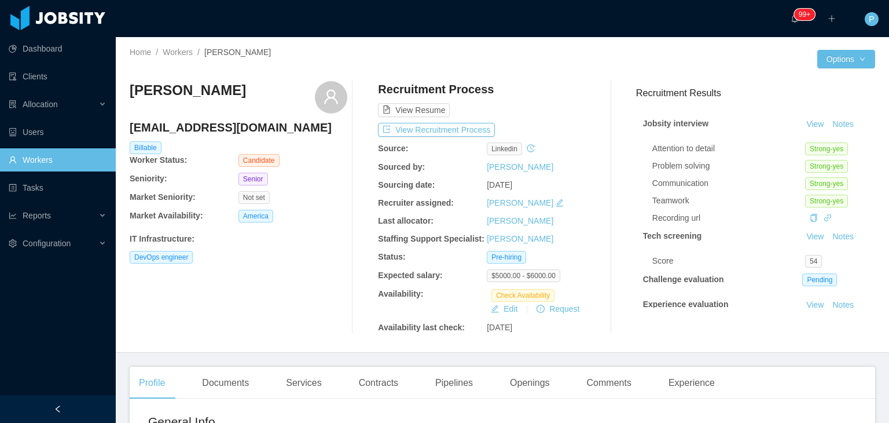
click at [545, 47] on div "Home / Workers / Paulo Correa / Options Paulo Correa pauloyaco@gmail.com Billab…" at bounding box center [503, 195] width 774 height 316
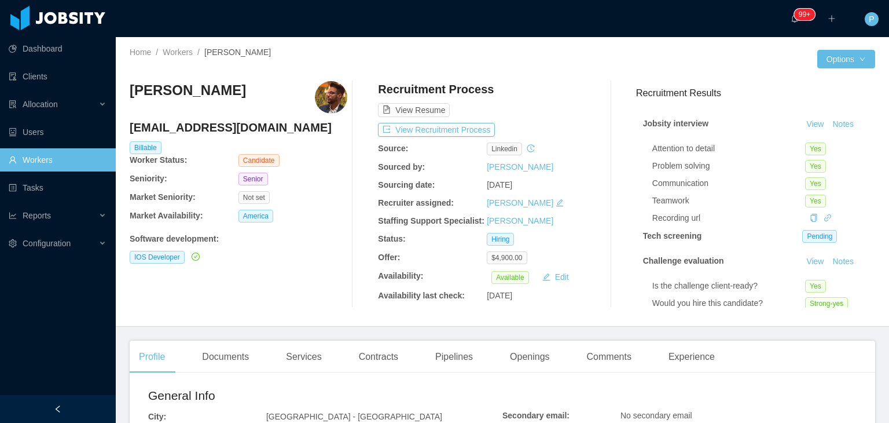
click at [532, 57] on div at bounding box center [660, 59] width 315 height 19
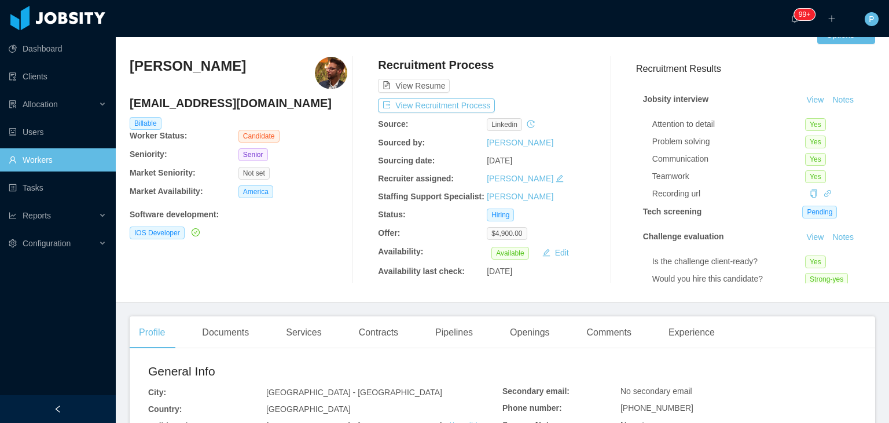
scroll to position [23, 0]
click at [463, 101] on button "View Recruitment Process" at bounding box center [436, 107] width 117 height 14
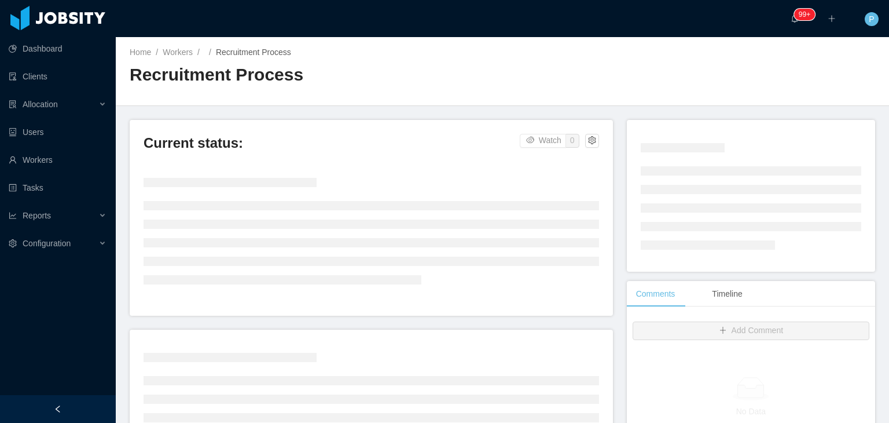
click at [512, 72] on div "Home / Workers / / Recruitment Process / Recruitment Process" at bounding box center [503, 71] width 774 height 69
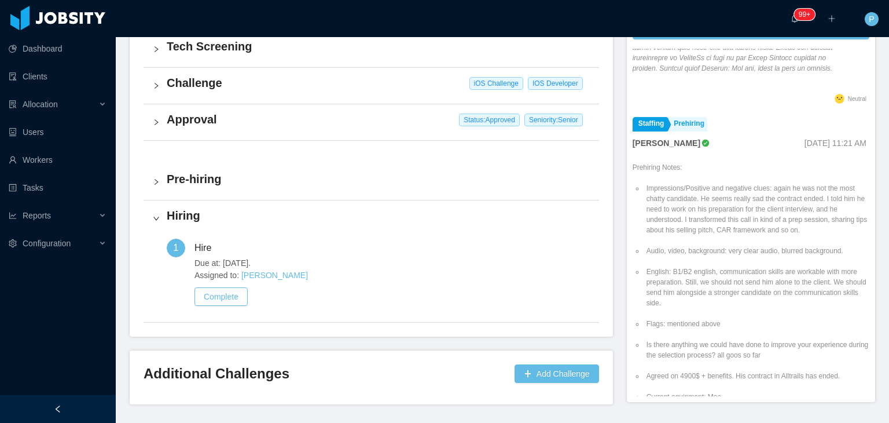
scroll to position [282, 0]
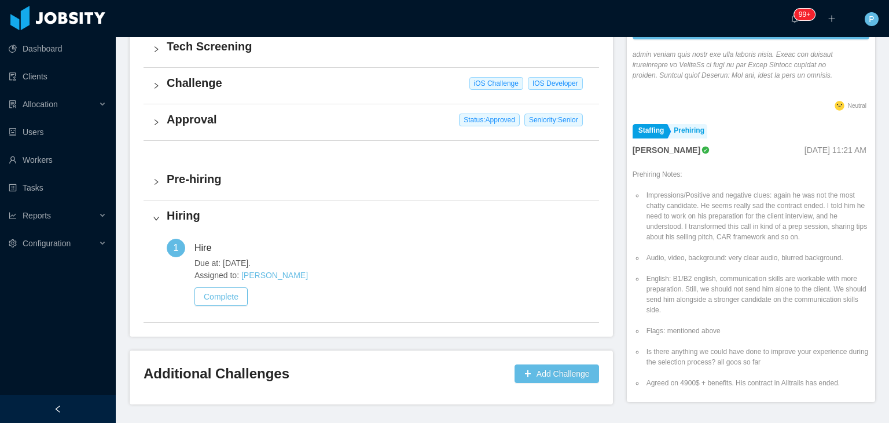
click at [549, 177] on h4 "Pre-hiring" at bounding box center [378, 179] width 423 height 16
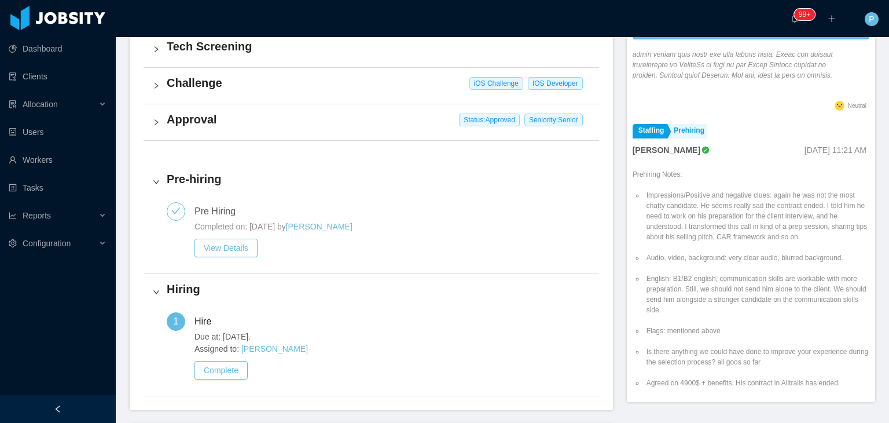
scroll to position [0, 0]
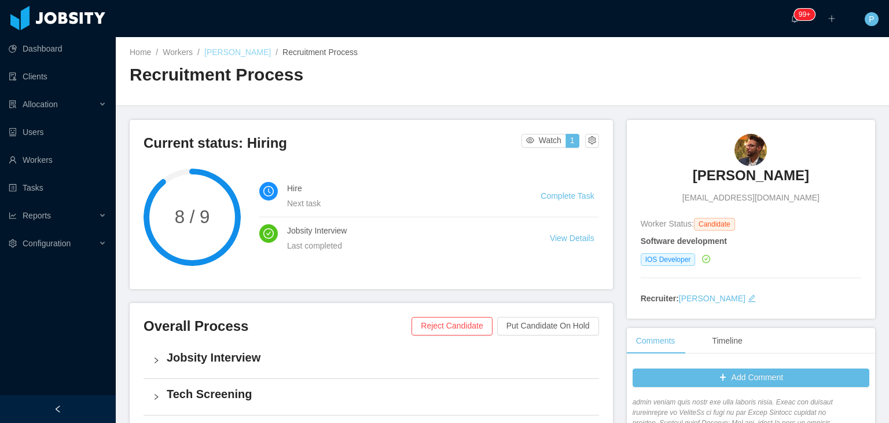
click at [218, 54] on link "Fábio Resende" at bounding box center [237, 51] width 67 height 9
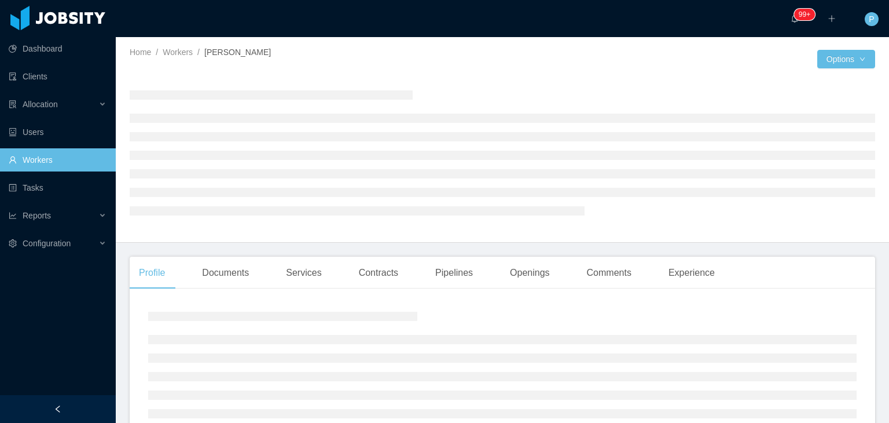
drag, startPoint x: 218, startPoint y: 54, endPoint x: 424, endPoint y: 58, distance: 206.2
click at [424, 58] on div "Home / Workers / Fábio Resende /" at bounding box center [316, 58] width 373 height 25
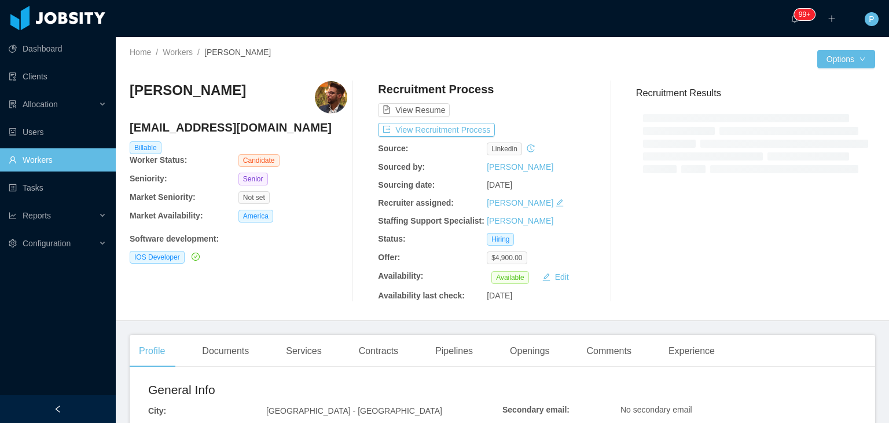
click at [424, 58] on div "Home / Workers / Fábio Resende /" at bounding box center [316, 58] width 373 height 25
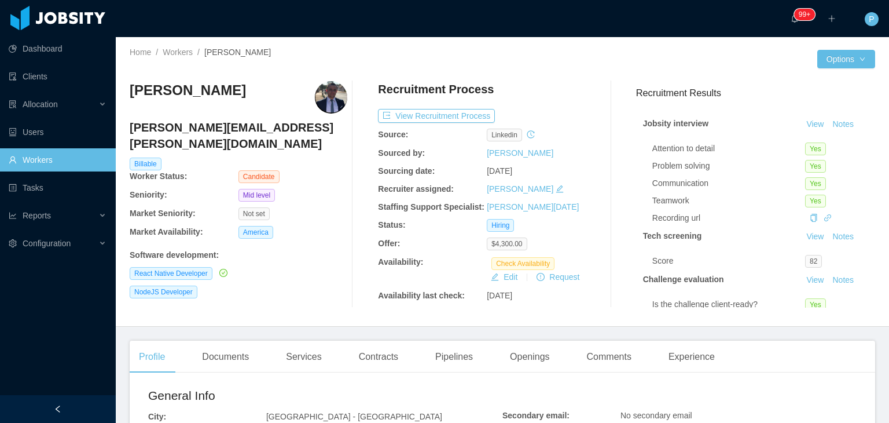
click at [567, 70] on div "Home / Workers / Rafael Freitas / Options Rafael Freitas rafael.vasconcelos@out…" at bounding box center [503, 182] width 774 height 290
click at [467, 111] on button "View Recruitment Process" at bounding box center [436, 116] width 117 height 14
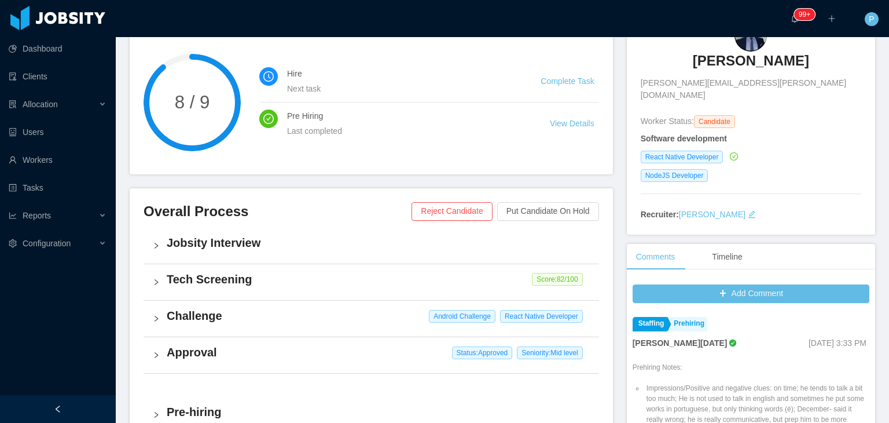
scroll to position [116, 0]
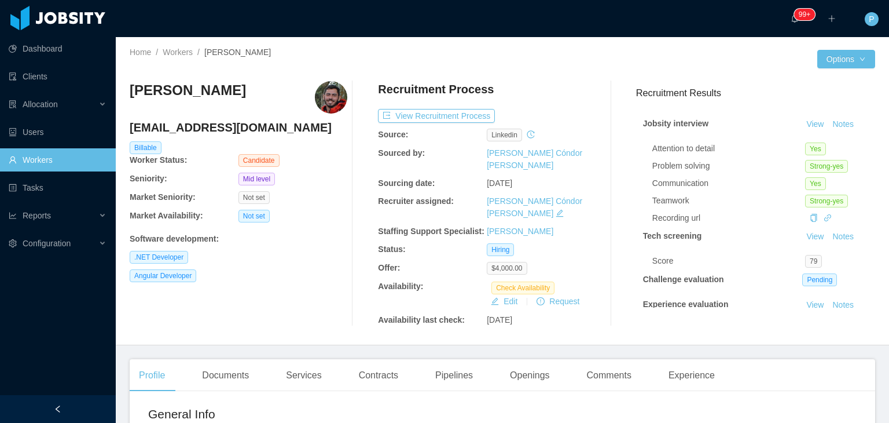
click at [574, 48] on div "Home / Workers / [PERSON_NAME] / Options [PERSON_NAME] [PERSON_NAME][EMAIL_ADDR…" at bounding box center [503, 191] width 774 height 308
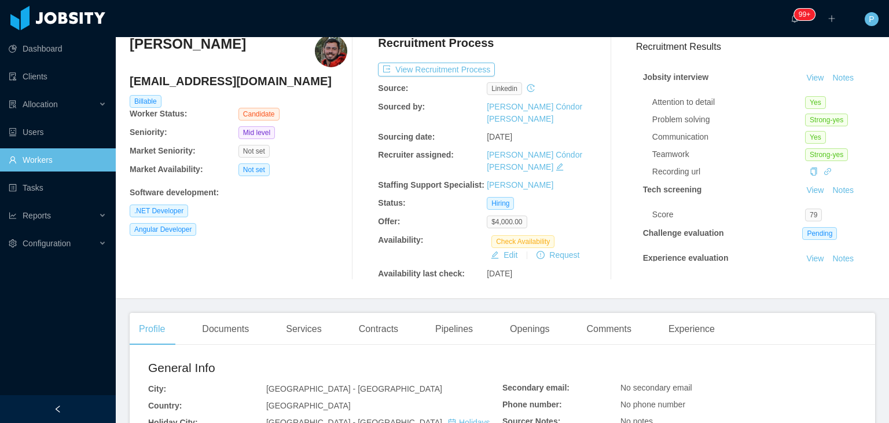
scroll to position [23, 0]
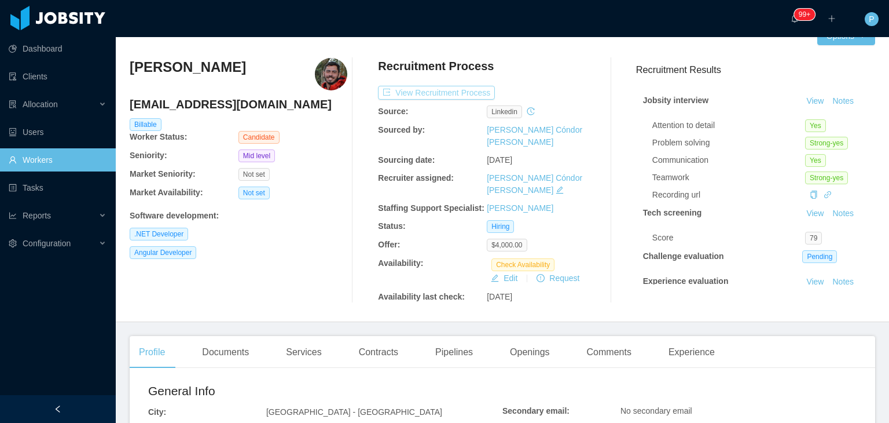
click at [470, 88] on button "View Recruitment Process" at bounding box center [436, 93] width 117 height 14
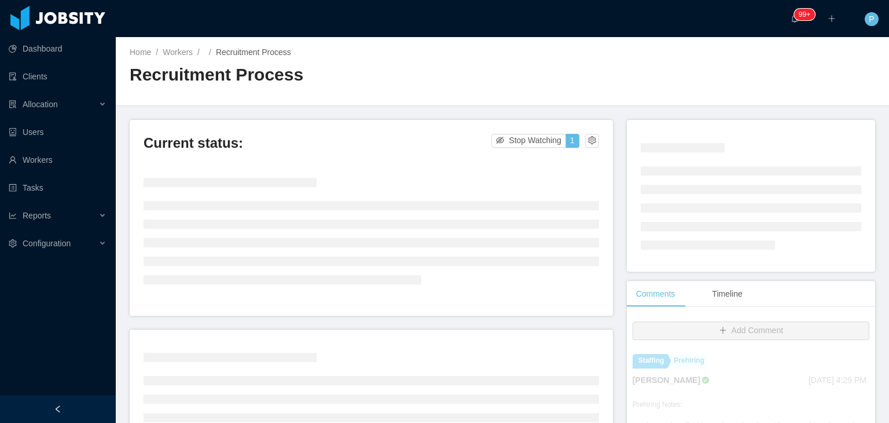
click at [564, 63] on div "Home / Workers / / Recruitment Process / Recruitment Process" at bounding box center [503, 71] width 774 height 69
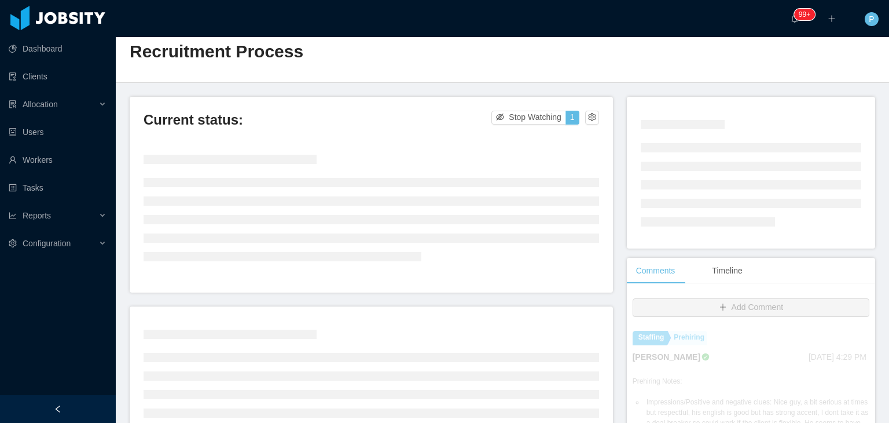
scroll to position [46, 0]
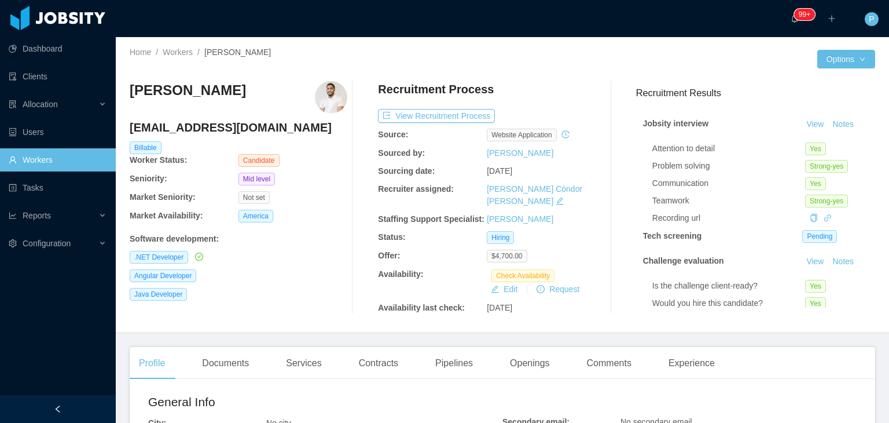
click at [555, 58] on div at bounding box center [660, 59] width 315 height 19
click at [466, 109] on button "View Recruitment Process" at bounding box center [436, 116] width 117 height 14
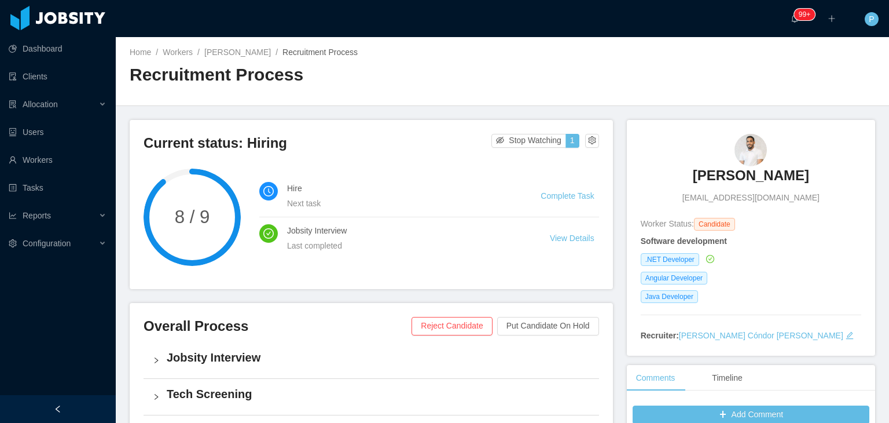
click at [551, 75] on div "Home / Workers / Ronald Montero / Recruitment Process / Recruitment Process" at bounding box center [503, 71] width 774 height 69
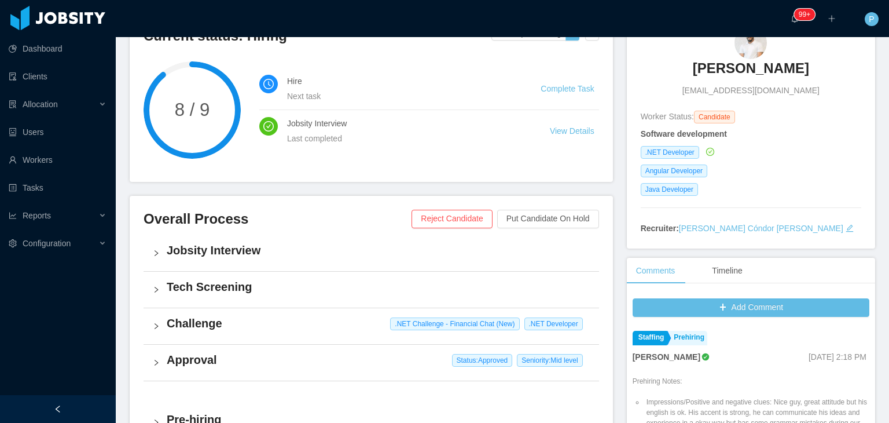
scroll to position [116, 0]
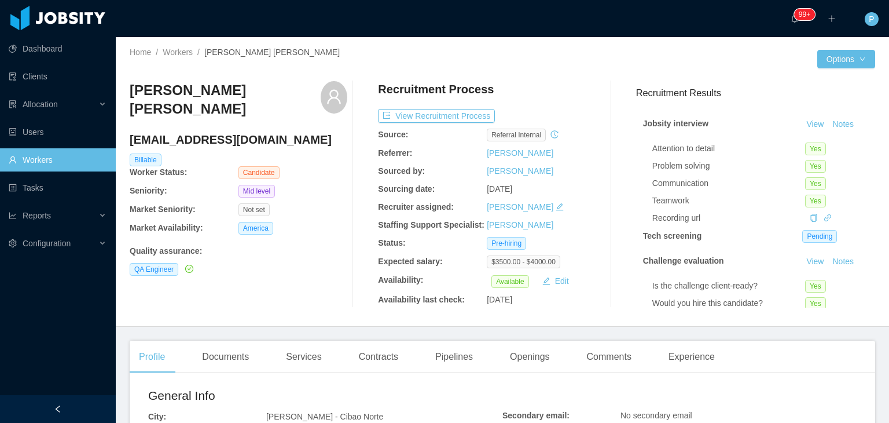
click at [515, 96] on div "Recruitment Process" at bounding box center [487, 92] width 218 height 22
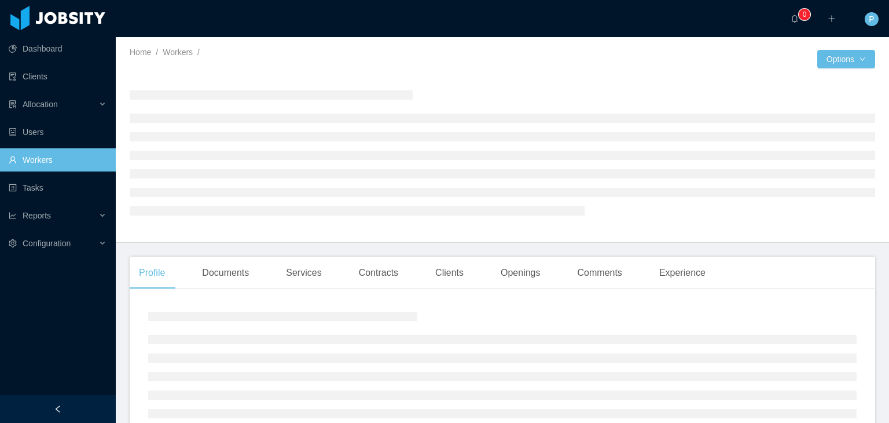
click at [541, 63] on div at bounding box center [660, 59] width 315 height 19
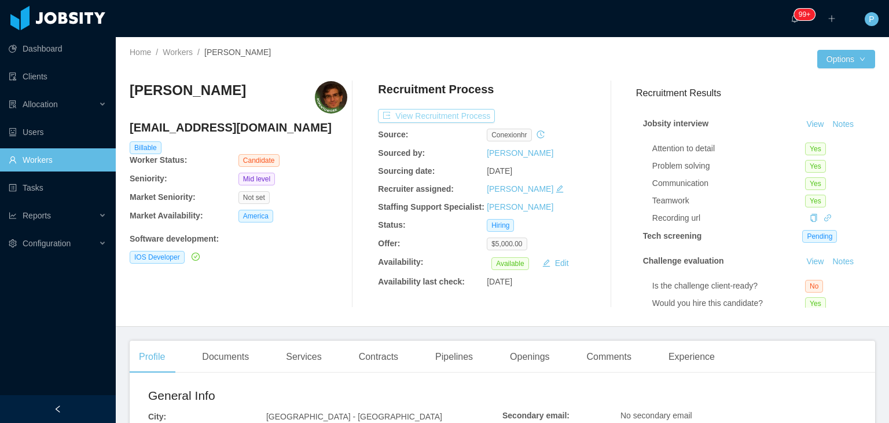
click at [465, 113] on button "View Recruitment Process" at bounding box center [436, 116] width 117 height 14
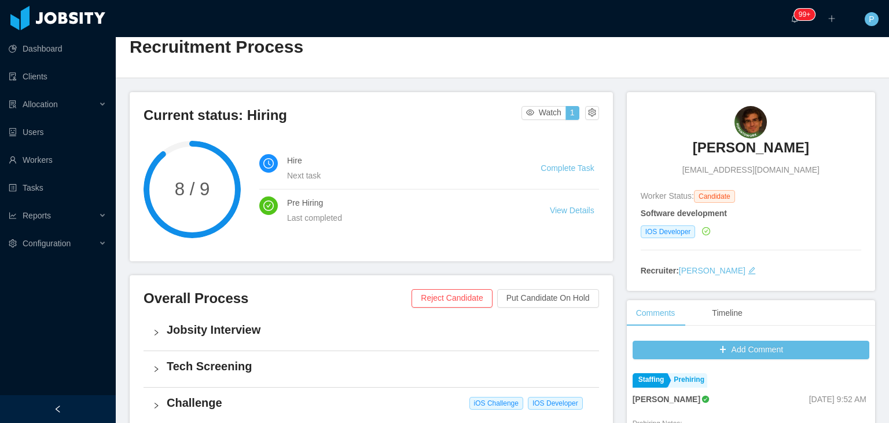
scroll to position [46, 0]
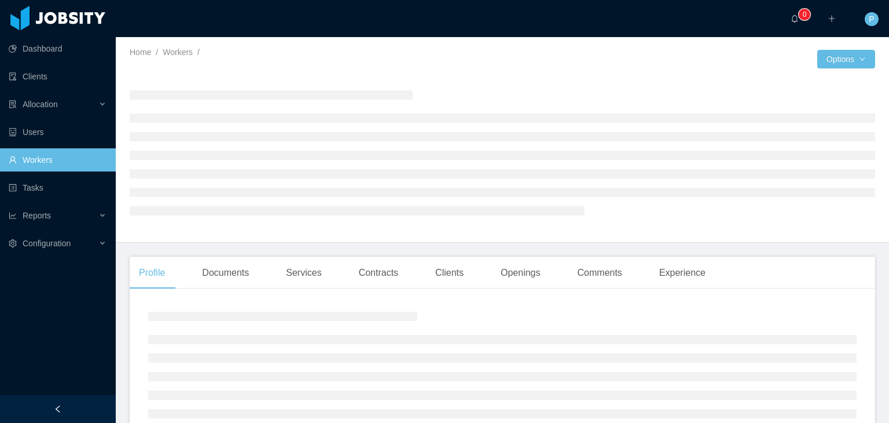
click at [537, 53] on div at bounding box center [660, 59] width 315 height 19
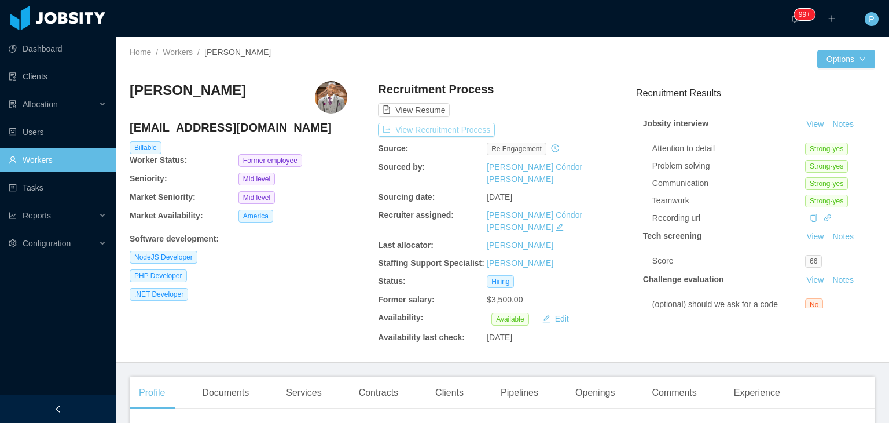
click at [457, 124] on button "View Recruitment Process" at bounding box center [436, 130] width 117 height 14
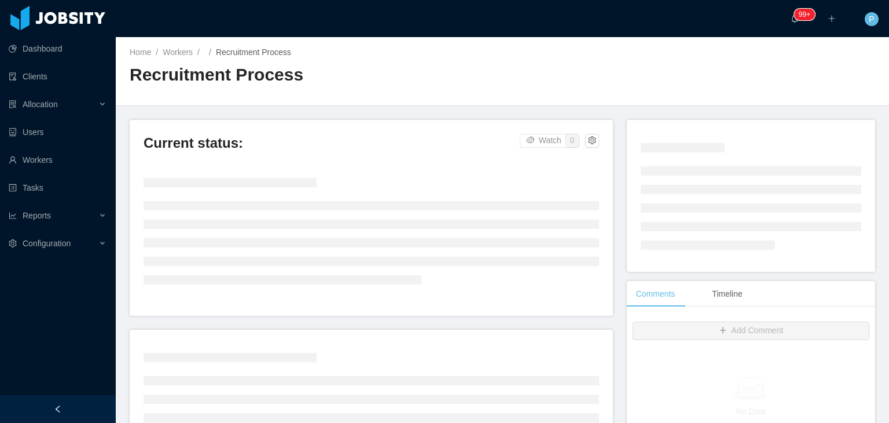
click at [581, 68] on div "Home / Workers / / Recruitment Process / Recruitment Process" at bounding box center [503, 71] width 774 height 69
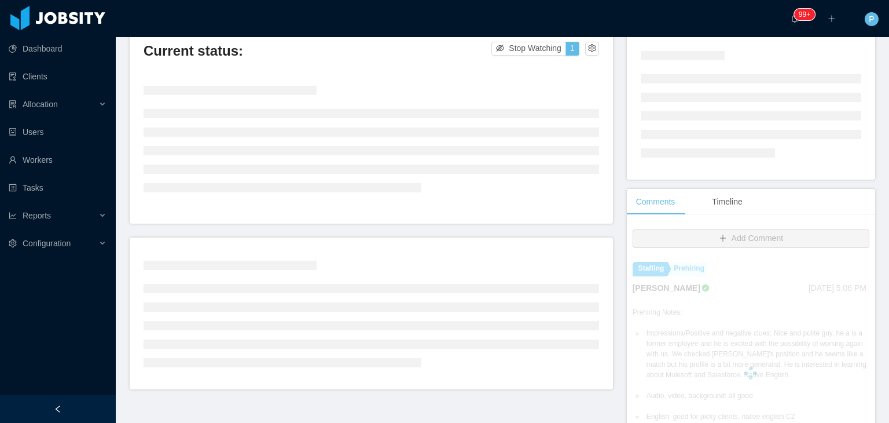
scroll to position [93, 0]
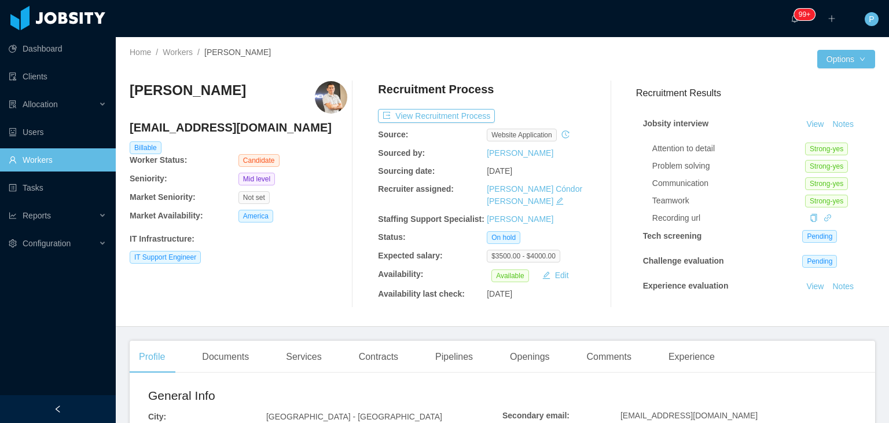
click at [530, 49] on div "Home / Workers / Sebastian Sanchez / Options Sebastian Sanchez sgeilp55@gmail.c…" at bounding box center [503, 182] width 774 height 290
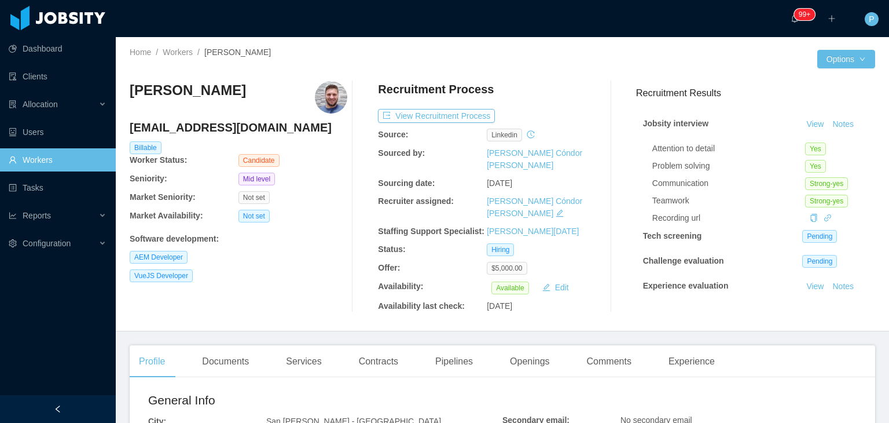
click at [540, 32] on div "··· 99+ ··· ··· P ···" at bounding box center [445, 18] width 892 height 37
click at [550, 72] on div "[DEMOGRAPHIC_DATA][PERSON_NAME] [EMAIL_ADDRESS][DOMAIN_NAME] Billable Worker St…" at bounding box center [503, 197] width 746 height 250
click at [479, 111] on button "View Recruitment Process" at bounding box center [436, 116] width 117 height 14
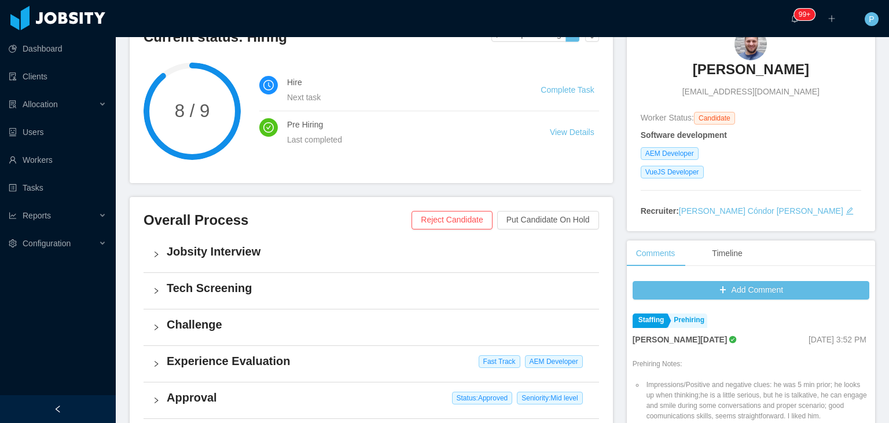
scroll to position [116, 0]
